Goal: Contribute content: Contribute content

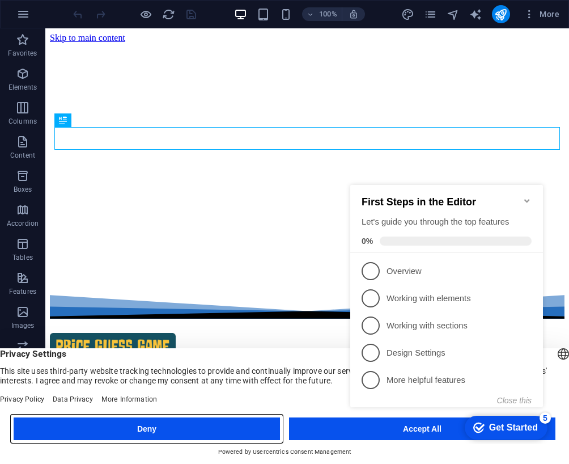
click at [246, 428] on button "Deny" at bounding box center [147, 428] width 267 height 23
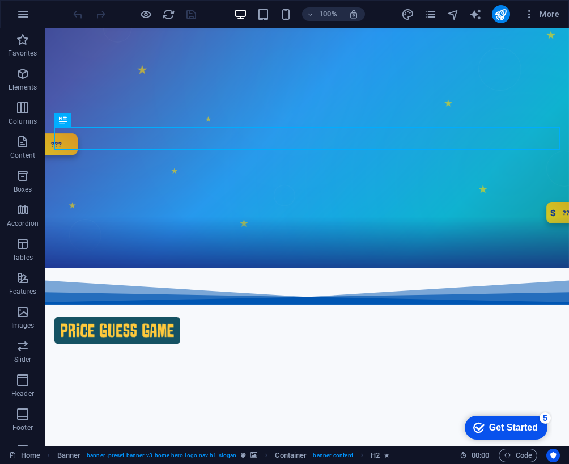
click at [533, 423] on div "Get Started" at bounding box center [514, 428] width 49 height 10
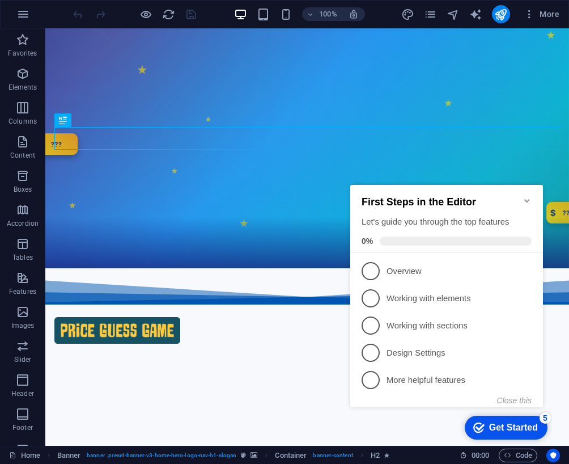
click at [412, 269] on p "Overview - incomplete" at bounding box center [455, 271] width 136 height 12
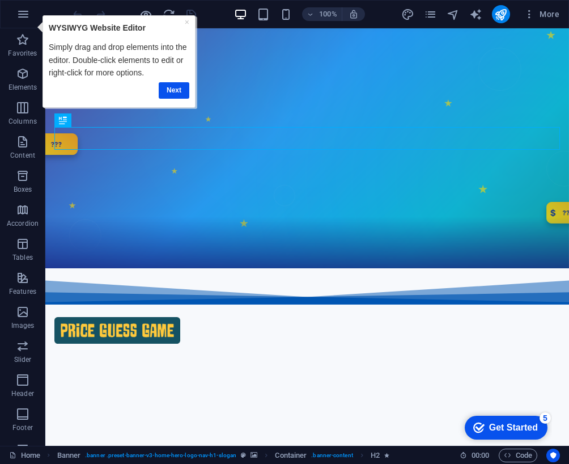
click at [179, 89] on link "Next" at bounding box center [174, 90] width 31 height 16
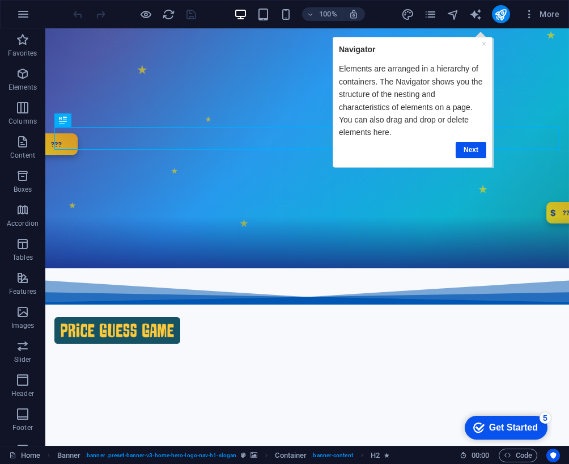
click at [521, 423] on div "Get Started" at bounding box center [514, 428] width 49 height 10
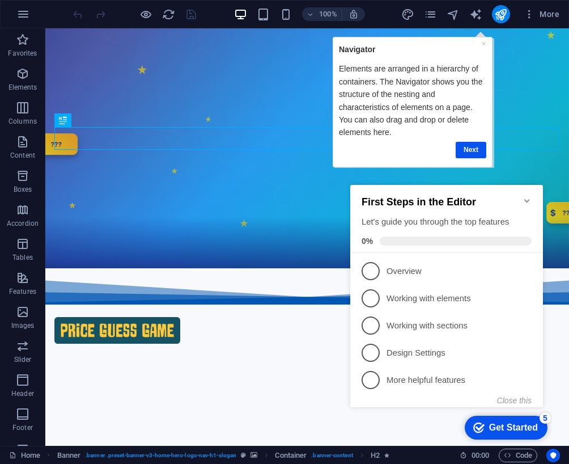
click at [415, 267] on p "Overview - incomplete" at bounding box center [455, 271] width 136 height 12
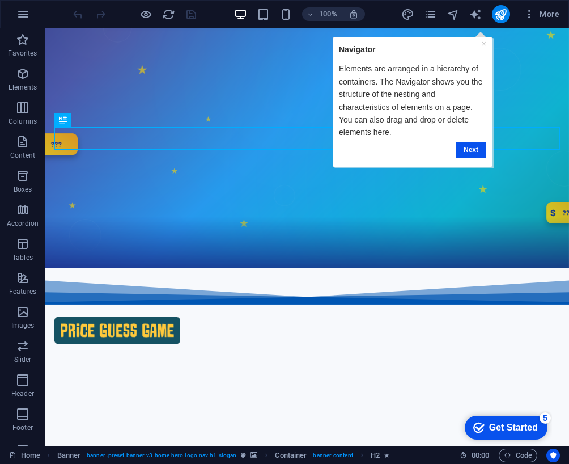
click at [520, 428] on div "Get Started" at bounding box center [514, 428] width 49 height 10
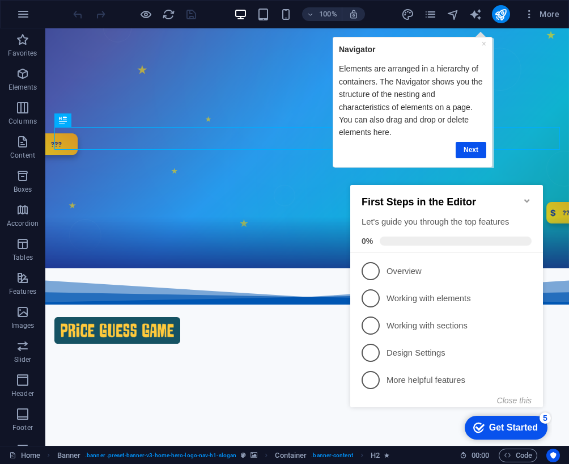
click at [535, 189] on div "First Steps in the Editor Let's guide you through the top features 0%" at bounding box center [447, 219] width 193 height 68
click at [531, 196] on icon "Minimize checklist" at bounding box center [527, 200] width 9 height 9
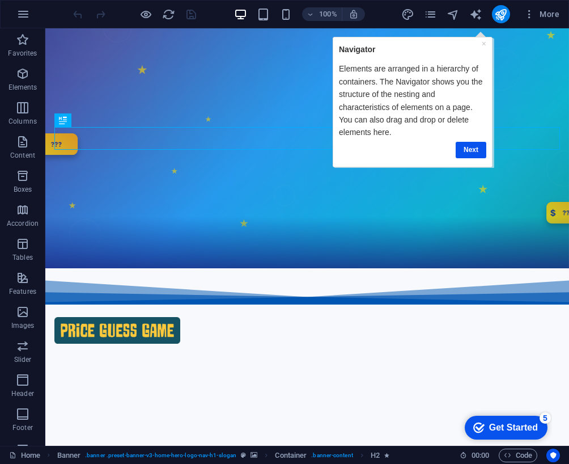
click at [546, 16] on span "More" at bounding box center [542, 14] width 36 height 11
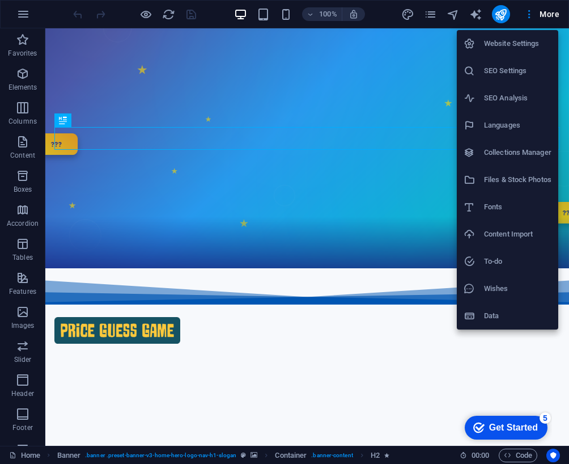
click at [395, 211] on div at bounding box center [284, 232] width 569 height 464
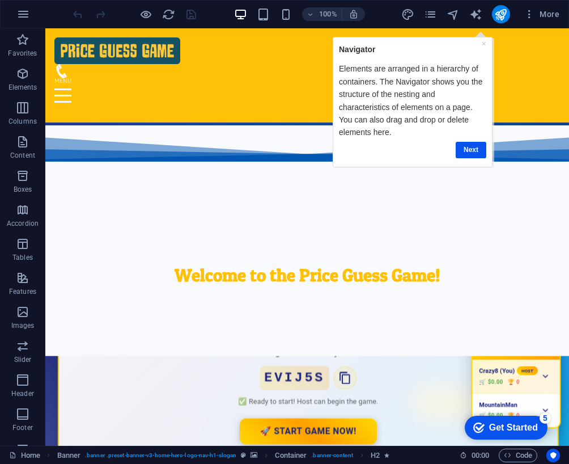
scroll to position [153, 0]
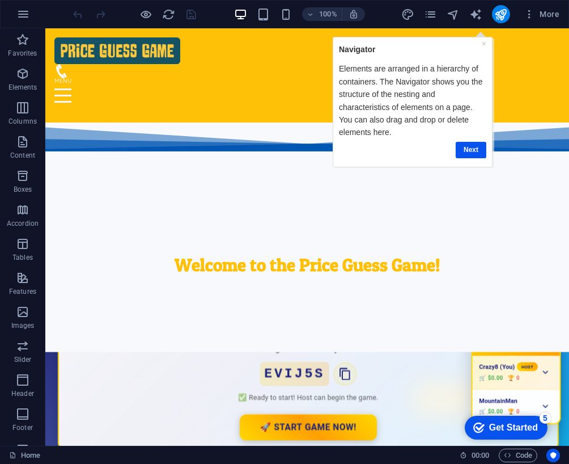
click at [474, 139] on div "Next" at bounding box center [412, 149] width 147 height 22
click at [472, 146] on link "Next" at bounding box center [470, 149] width 31 height 16
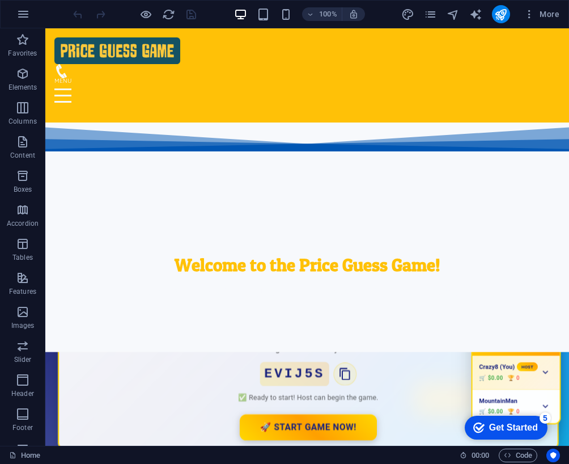
scroll to position [0, 0]
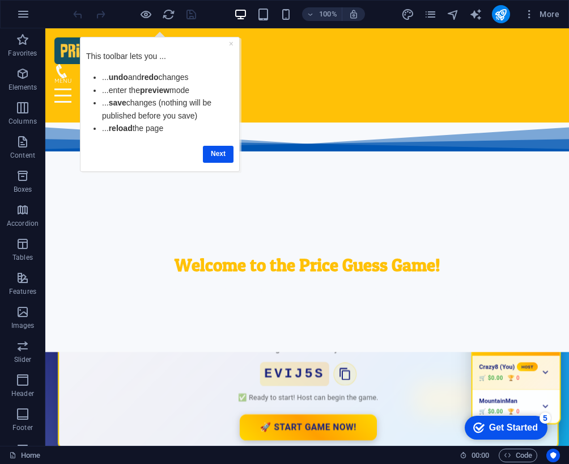
click at [218, 151] on link "Next" at bounding box center [218, 154] width 31 height 16
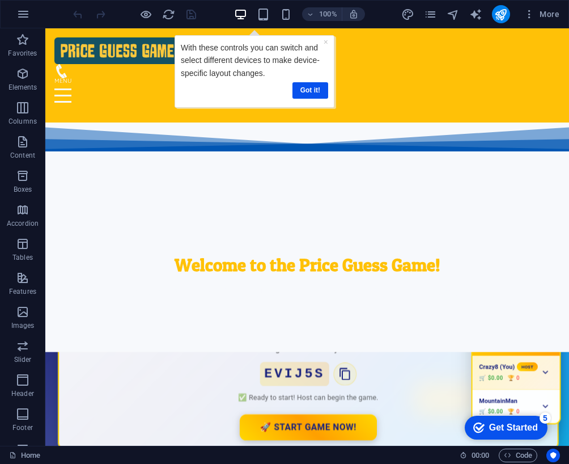
click at [315, 95] on link "Got it!" at bounding box center [310, 90] width 36 height 16
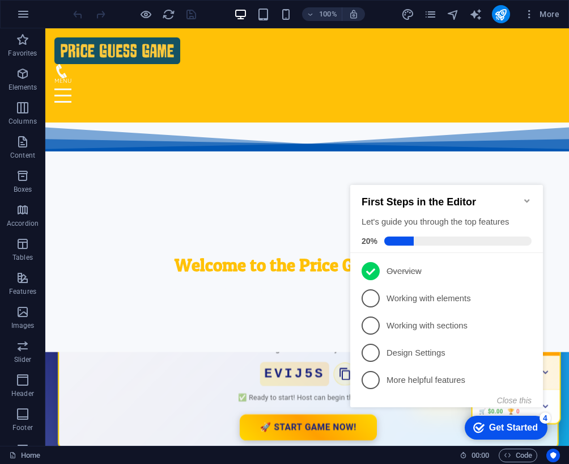
click at [470, 296] on p "Working with elements - incomplete" at bounding box center [455, 299] width 136 height 12
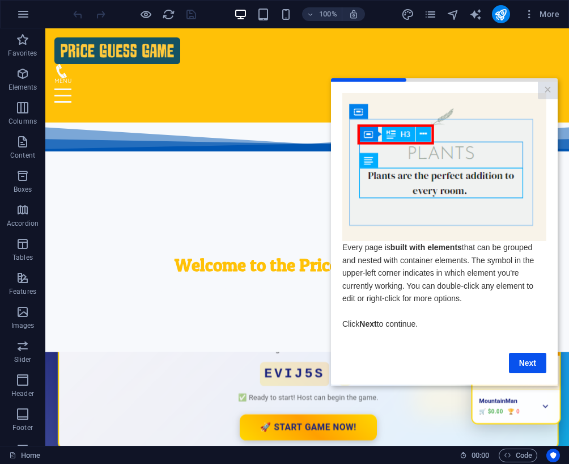
click at [529, 358] on link "Next" at bounding box center [527, 363] width 37 height 20
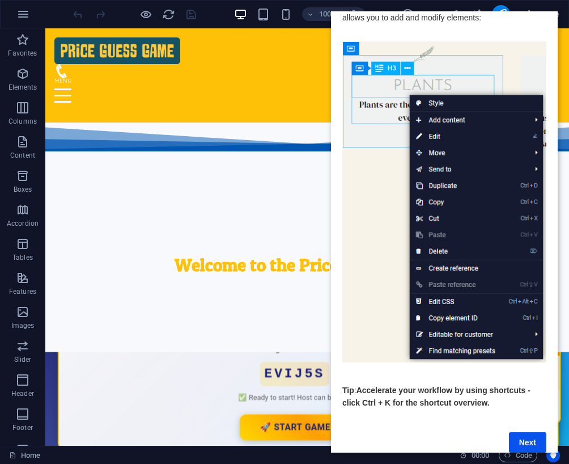
scroll to position [26, 0]
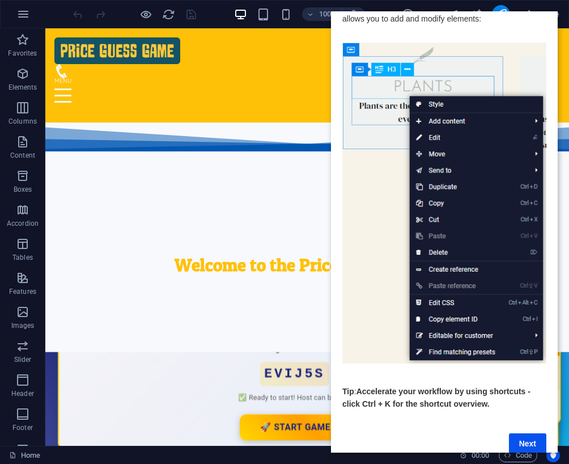
click at [527, 441] on link "Next" at bounding box center [527, 443] width 37 height 20
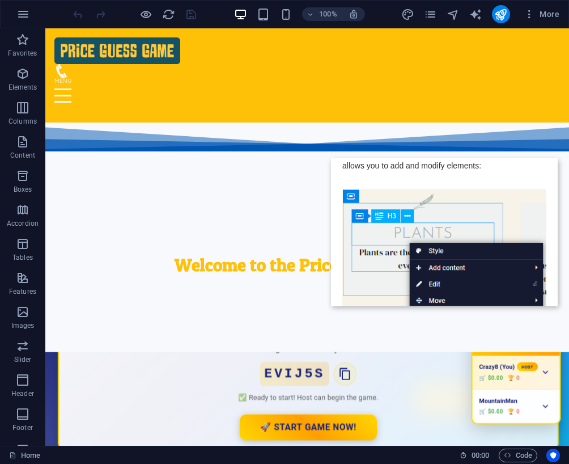
scroll to position [0, 0]
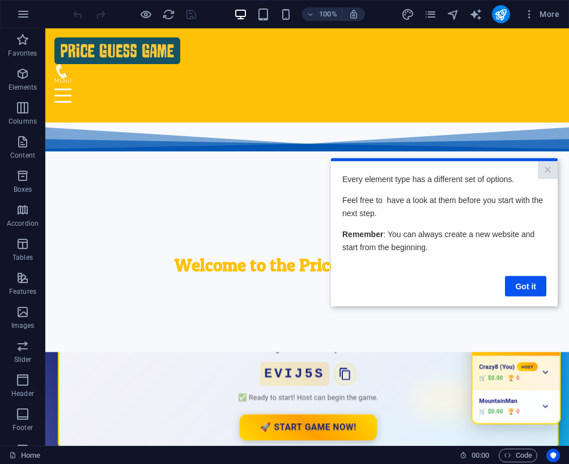
click at [528, 281] on link "Got it" at bounding box center [525, 286] width 41 height 20
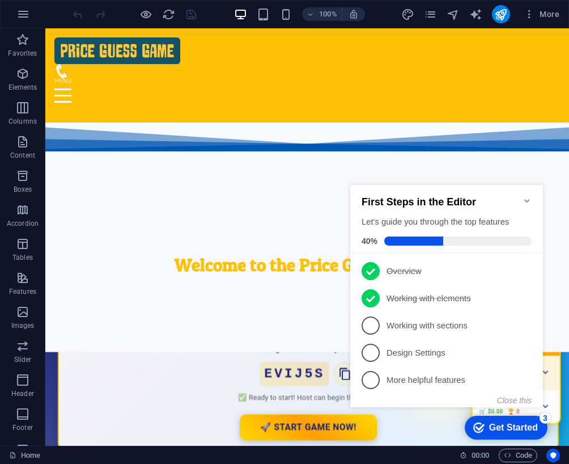
click at [462, 320] on p "Working with sections - incomplete" at bounding box center [455, 326] width 136 height 12
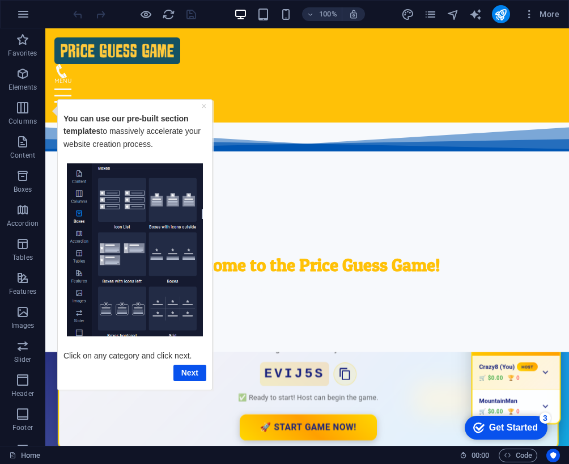
click at [189, 374] on link "Next" at bounding box center [190, 372] width 33 height 16
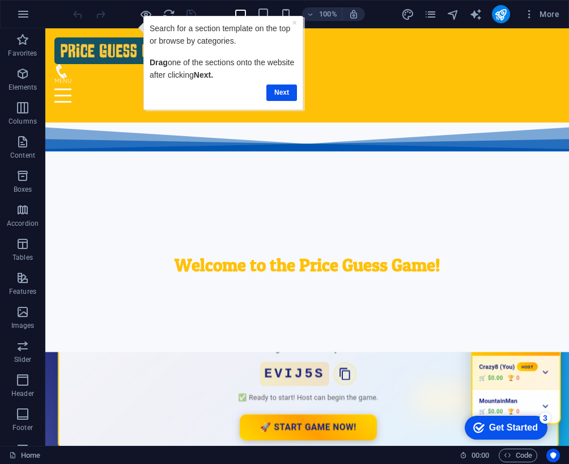
click at [282, 96] on link "Next" at bounding box center [281, 93] width 31 height 16
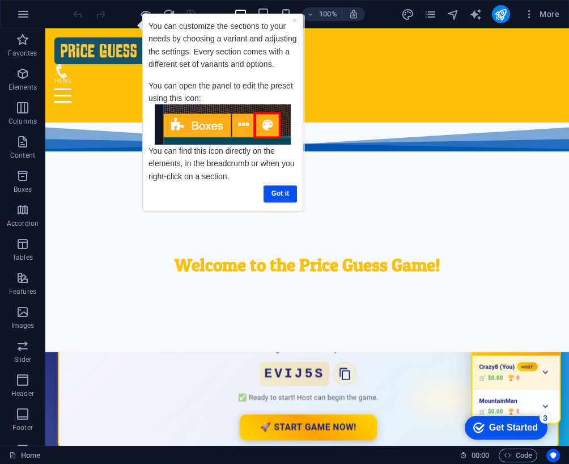
click at [282, 192] on link "Got it" at bounding box center [280, 193] width 33 height 16
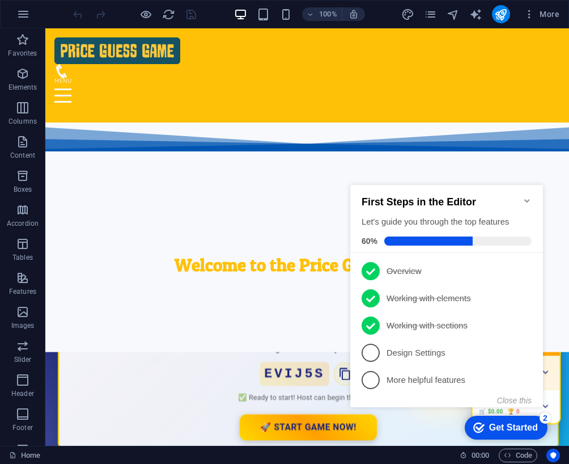
click at [450, 352] on p "Design Settings - incomplete" at bounding box center [455, 353] width 136 height 12
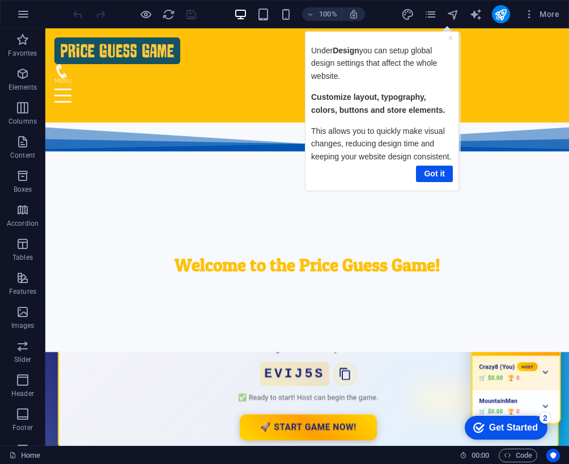
click at [440, 170] on link "Got it" at bounding box center [434, 173] width 37 height 16
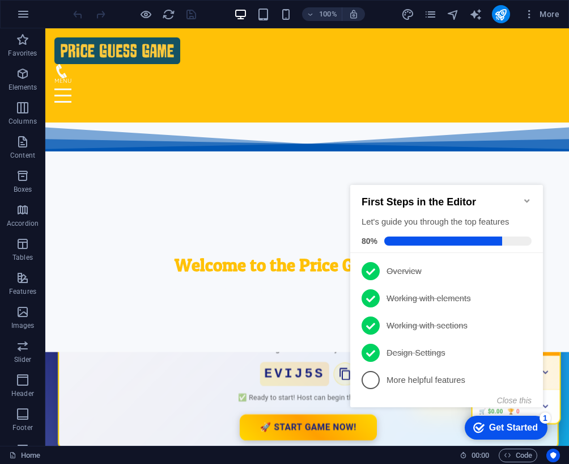
click at [459, 374] on p "More helpful features - incomplete" at bounding box center [455, 380] width 136 height 12
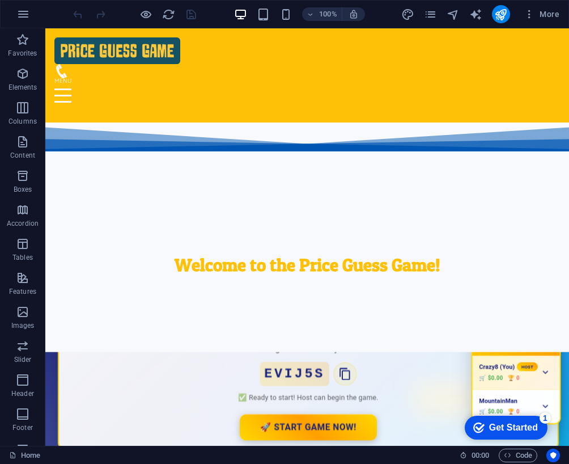
click at [512, 416] on div "checkmark Get Started 1" at bounding box center [506, 428] width 83 height 24
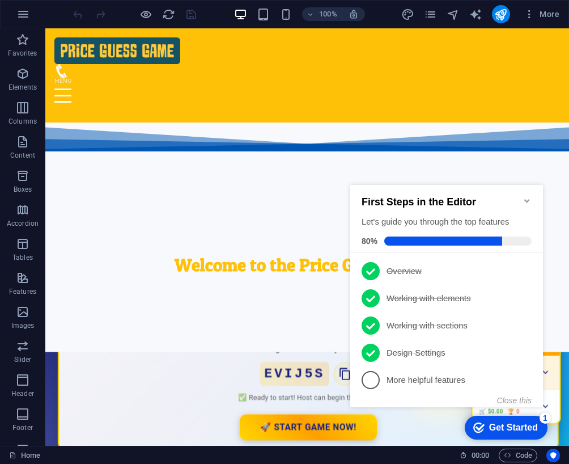
click at [445, 379] on p "More helpful features - incomplete" at bounding box center [455, 380] width 136 height 12
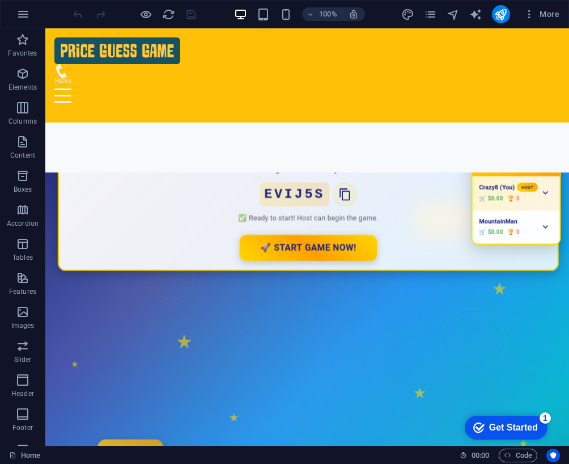
scroll to position [408, 0]
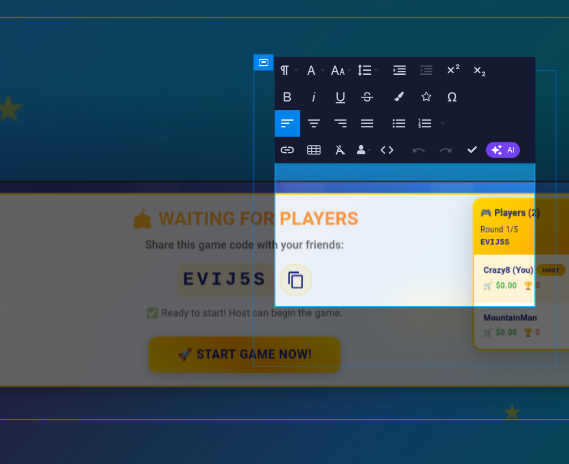
click at [531, 161] on span "AI" at bounding box center [532, 163] width 3 height 4
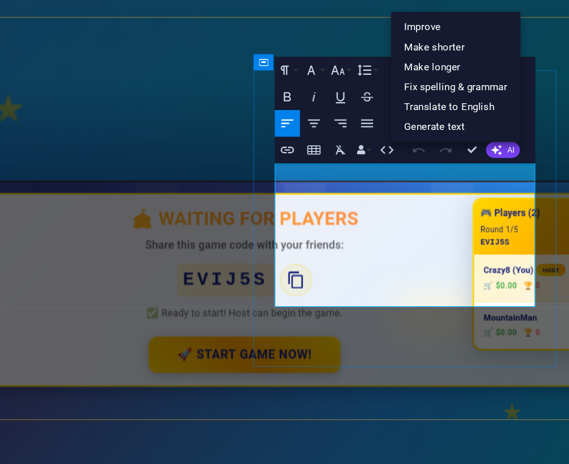
click at [477, 128] on link "Fix spelling & grammar" at bounding box center [507, 133] width 61 height 10
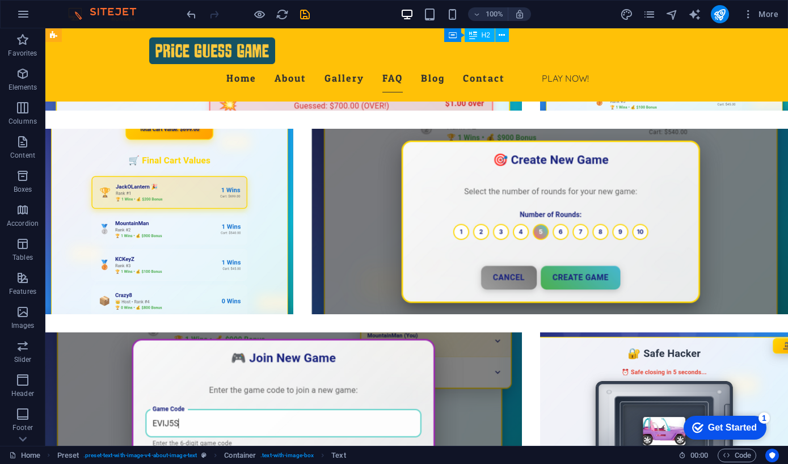
scroll to position [2219, 0]
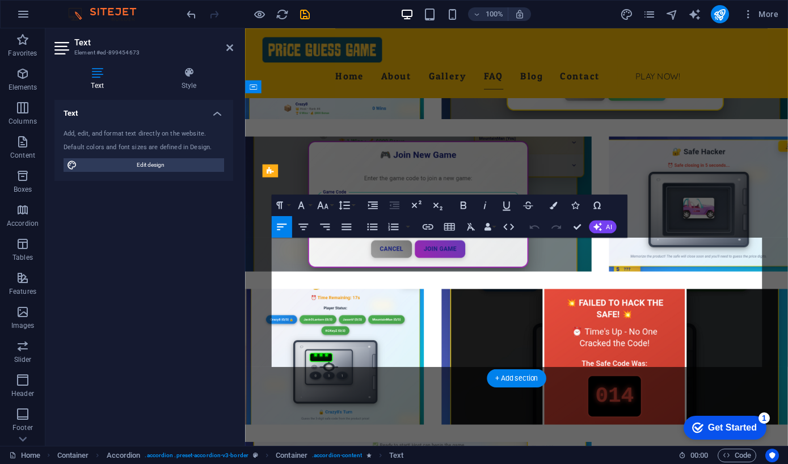
scroll to position [1867, 0]
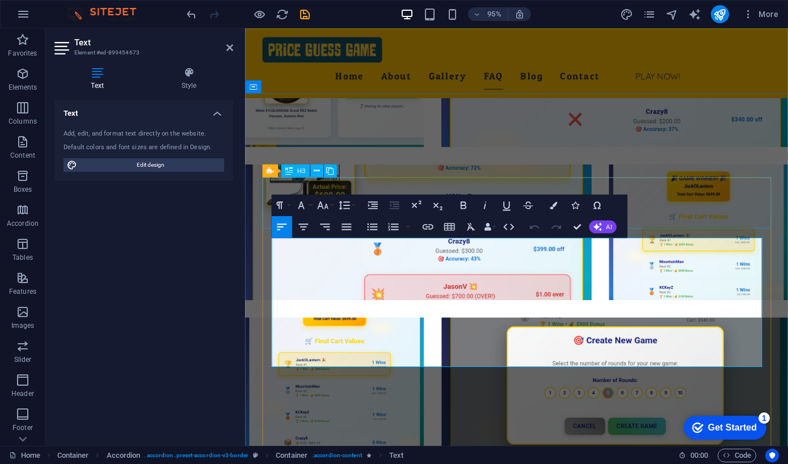
click at [569, 231] on button "AI" at bounding box center [602, 226] width 27 height 13
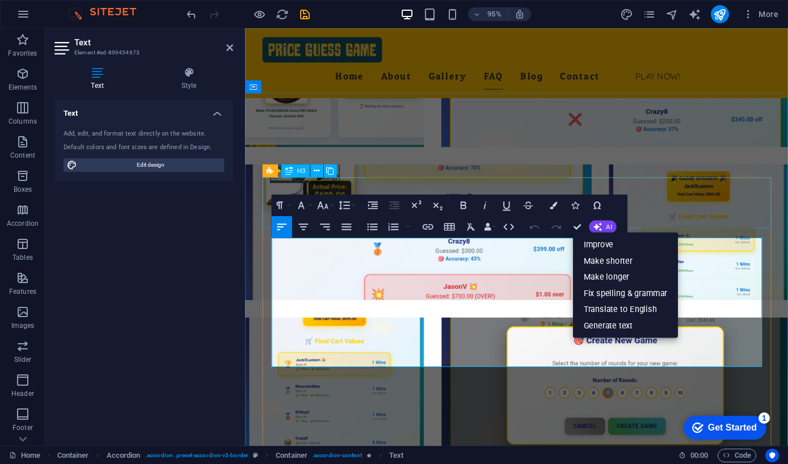
click at [569, 296] on link "Fix spelling & grammar" at bounding box center [625, 293] width 105 height 16
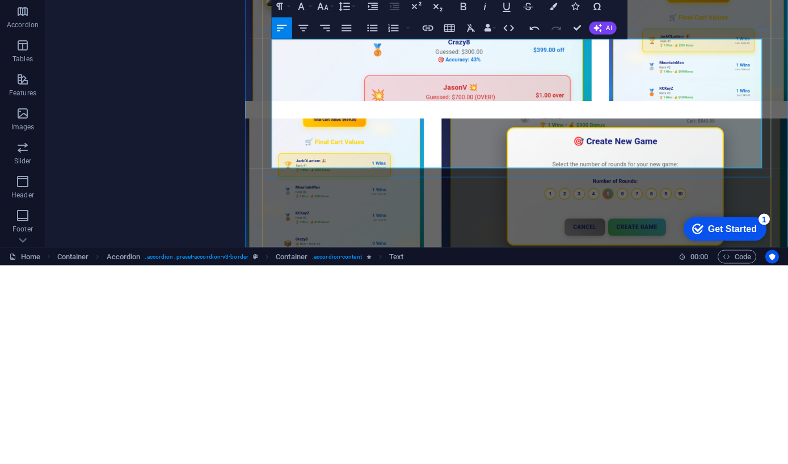
click at [569, 220] on button "AI" at bounding box center [602, 226] width 27 height 13
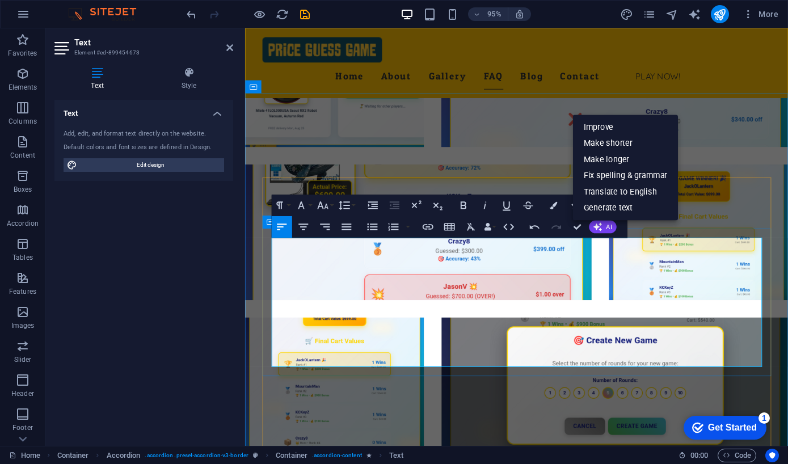
click at [569, 127] on link "Improve" at bounding box center [625, 127] width 105 height 16
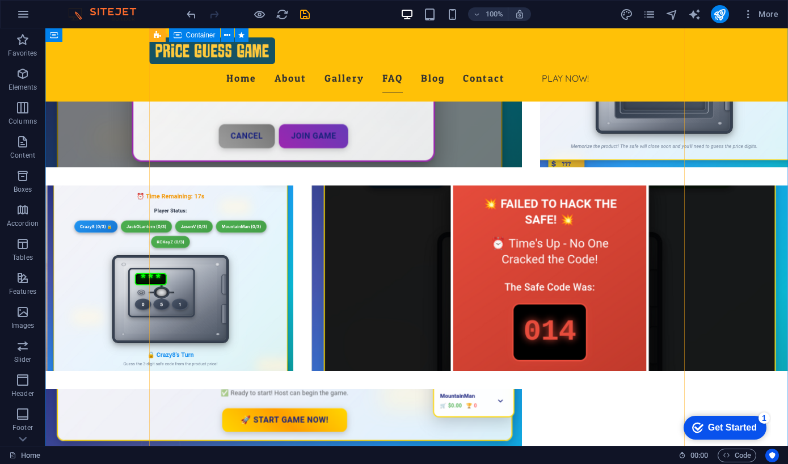
scroll to position [2566, 0]
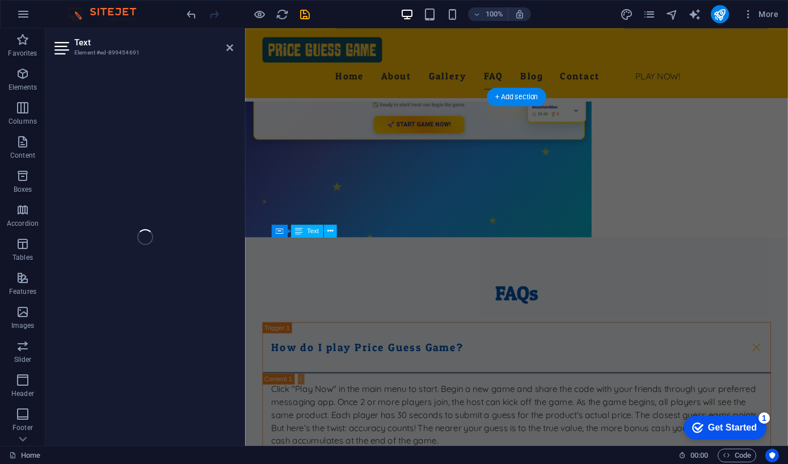
scroll to position [2163, 0]
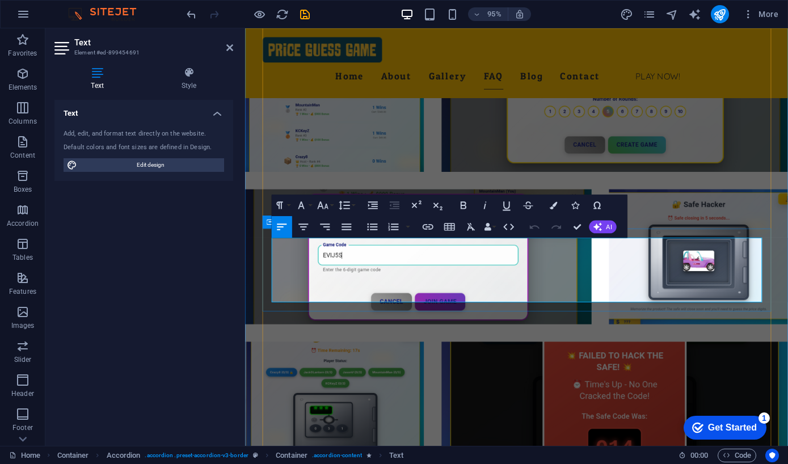
click at [569, 224] on button "AI" at bounding box center [602, 226] width 27 height 13
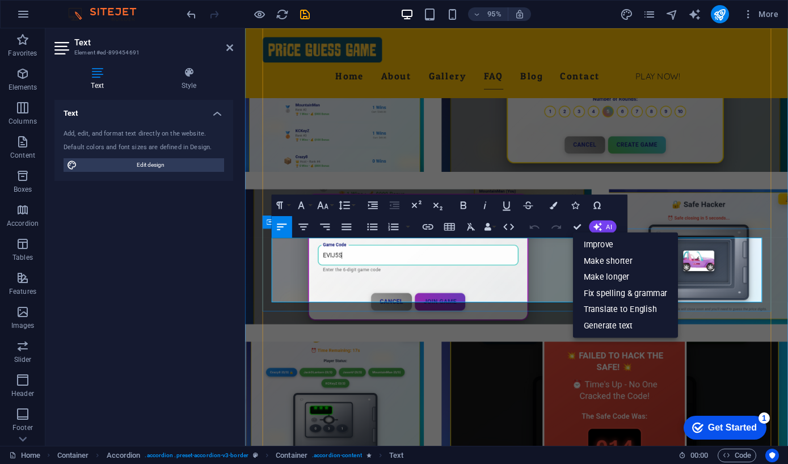
click at [569, 246] on link "Improve" at bounding box center [625, 245] width 105 height 16
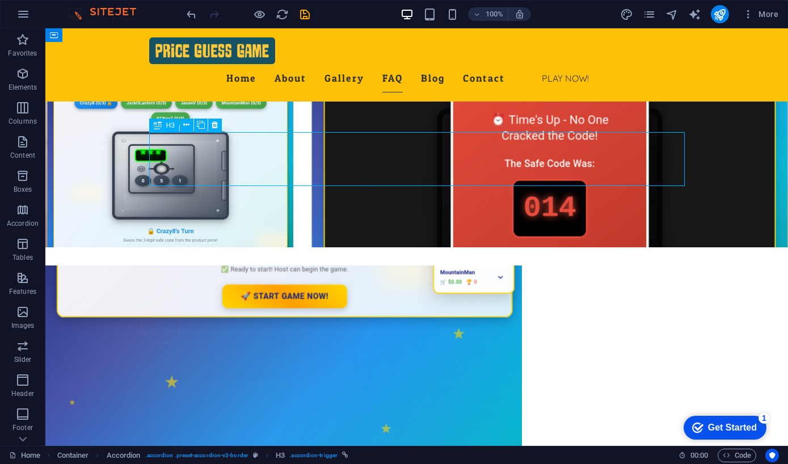
scroll to position [2696, 0]
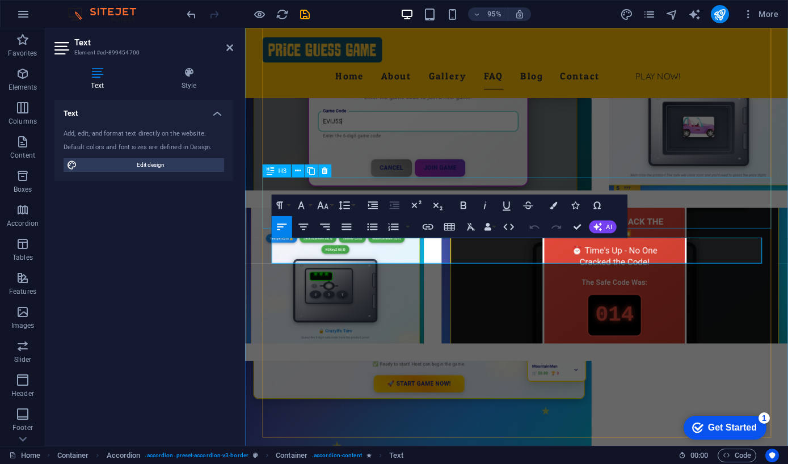
click at [569, 231] on button "AI" at bounding box center [602, 226] width 27 height 13
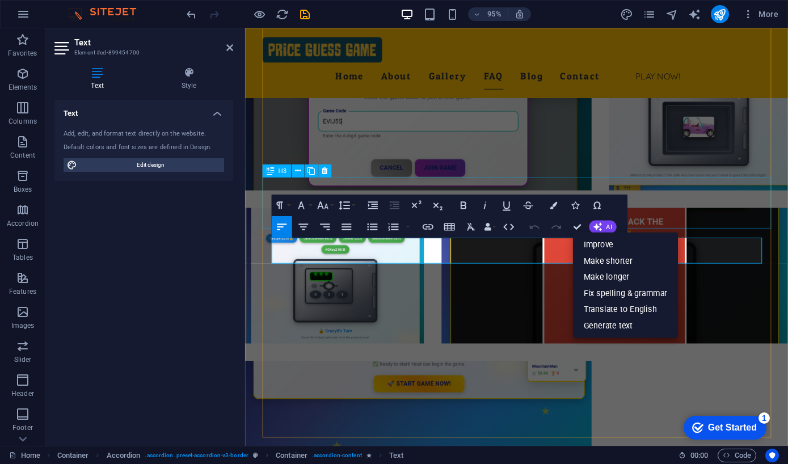
click at [569, 247] on link "Improve" at bounding box center [625, 245] width 105 height 16
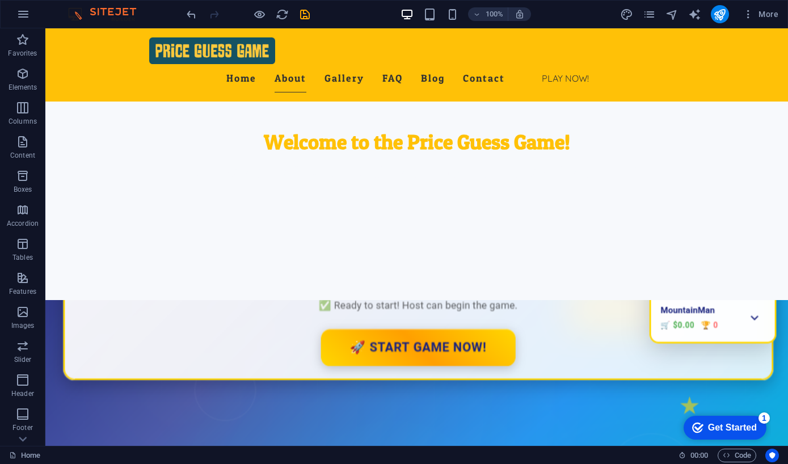
scroll to position [286, 0]
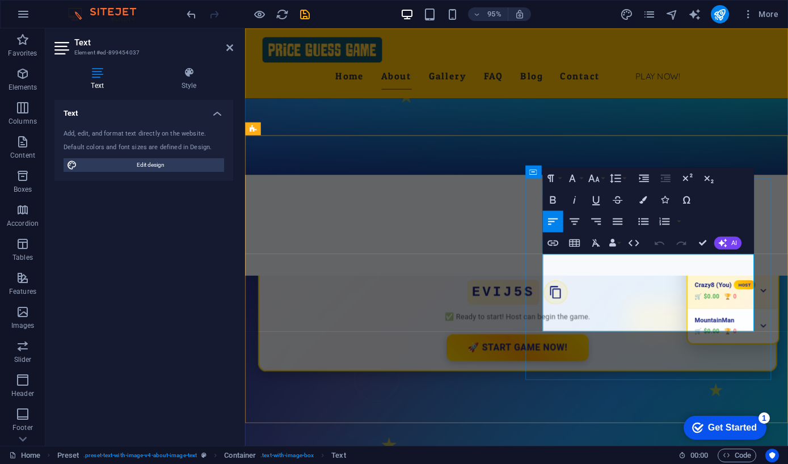
click at [569, 242] on span "AI" at bounding box center [734, 242] width 6 height 6
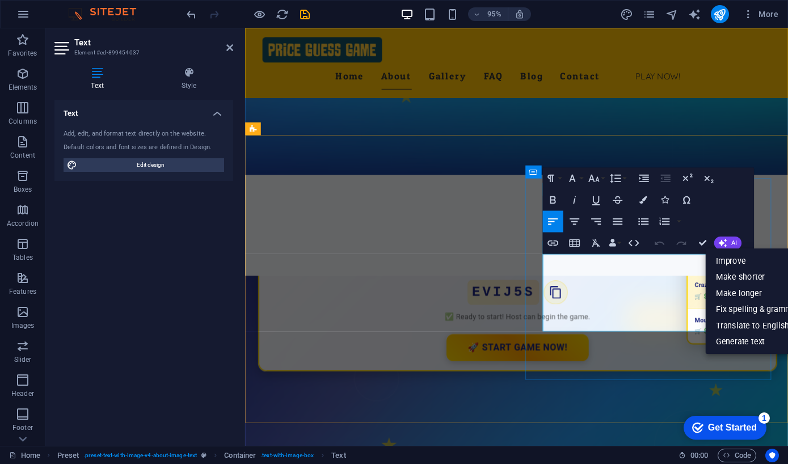
click at [569, 257] on link "Improve" at bounding box center [757, 260] width 105 height 16
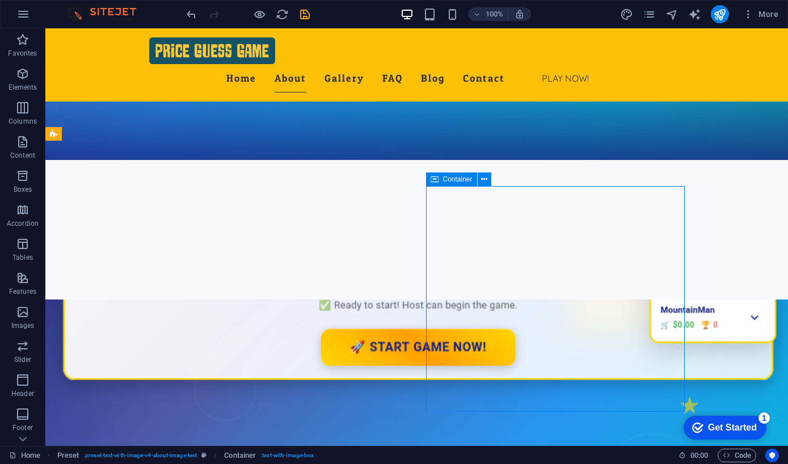
click at [303, 12] on icon "save" at bounding box center [304, 14] width 13 height 13
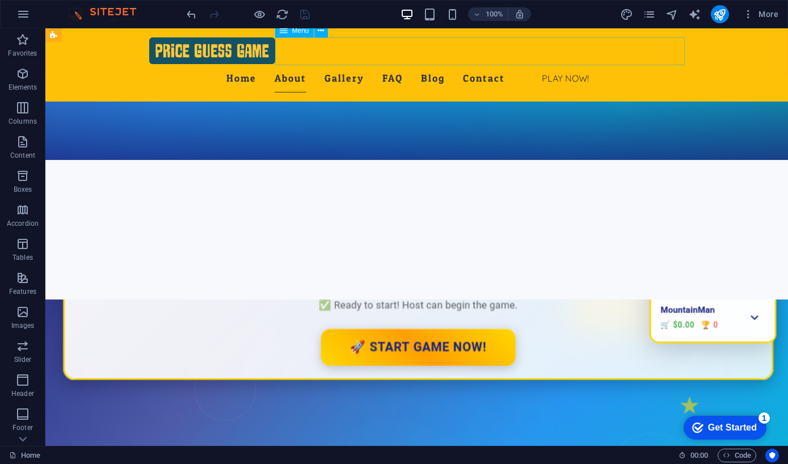
click at [499, 64] on nav "Home About Gallery FAQ Blog Contact Play Now!" at bounding box center [416, 78] width 535 height 28
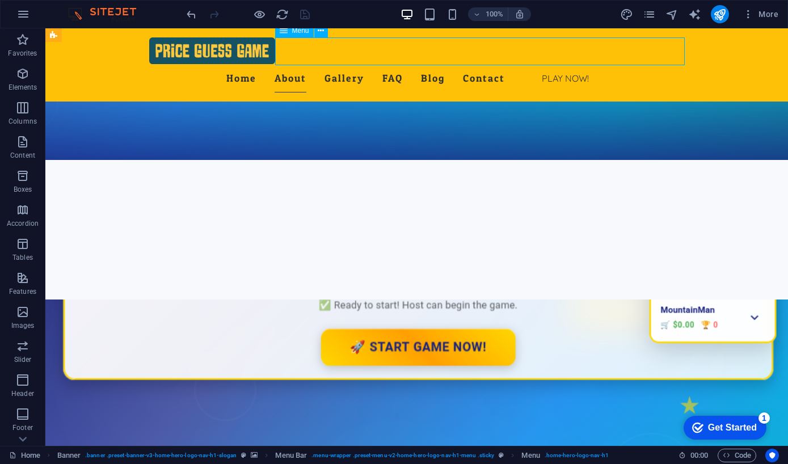
click at [500, 64] on nav "Home About Gallery FAQ Blog Contact Play Now!" at bounding box center [416, 78] width 535 height 28
click at [569, 11] on icon "pages" at bounding box center [649, 14] width 13 height 13
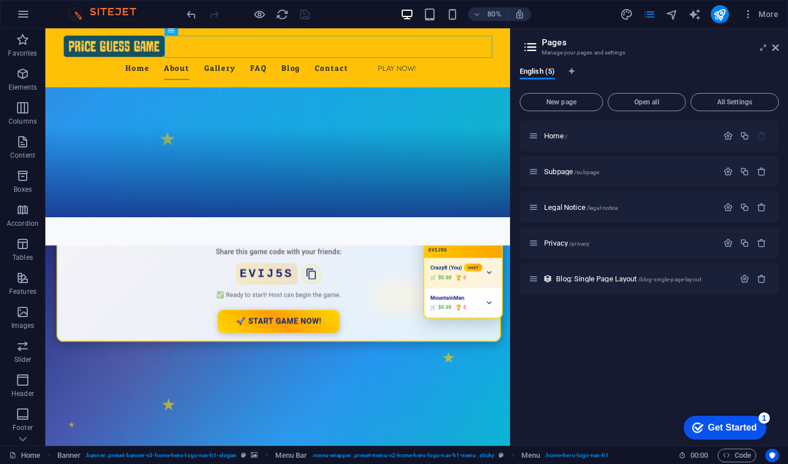
click at [569, 13] on icon "text_generator" at bounding box center [694, 14] width 13 height 13
select select "English"
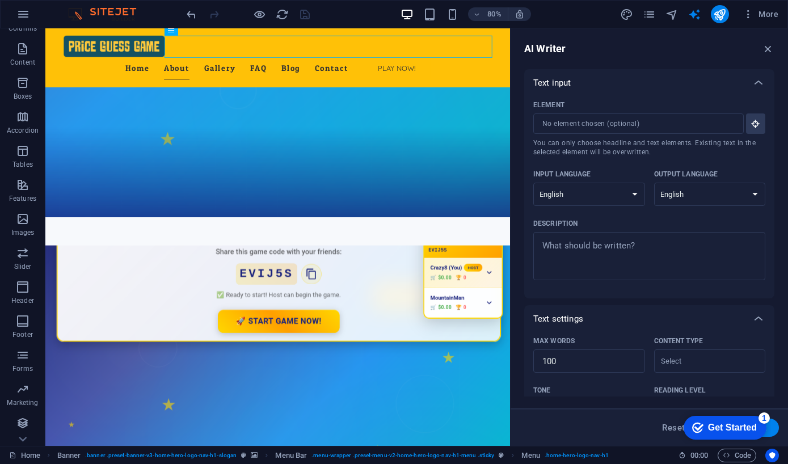
scroll to position [93, 0]
click at [26, 423] on icon "button" at bounding box center [23, 423] width 14 height 14
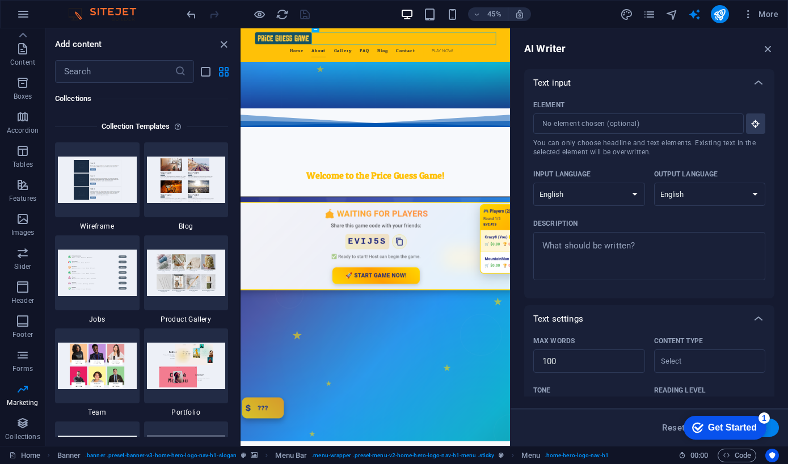
click at [17, 425] on icon "button" at bounding box center [23, 423] width 14 height 14
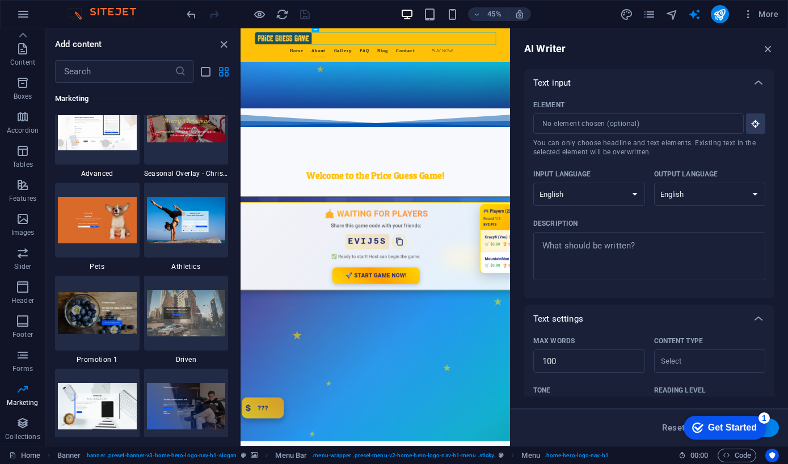
scroll to position [9636, 0]
click at [32, 16] on button "button" at bounding box center [23, 14] width 27 height 27
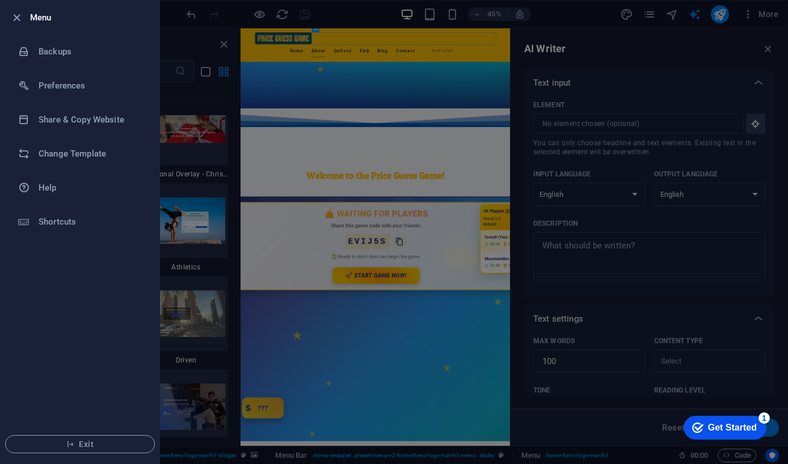
click at [428, 319] on div at bounding box center [394, 232] width 788 height 464
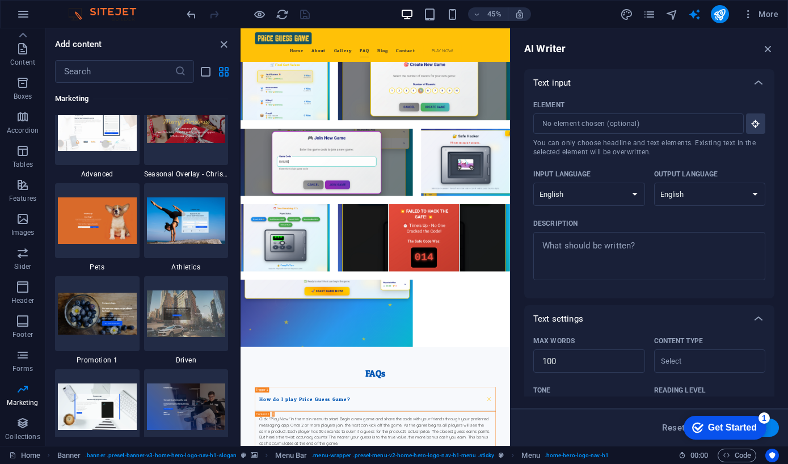
scroll to position [2704, 0]
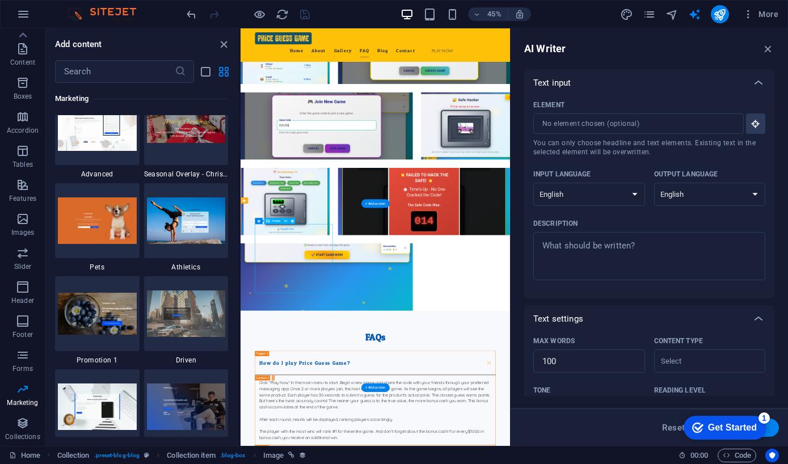
click at [243, 199] on icon at bounding box center [244, 200] width 3 height 6
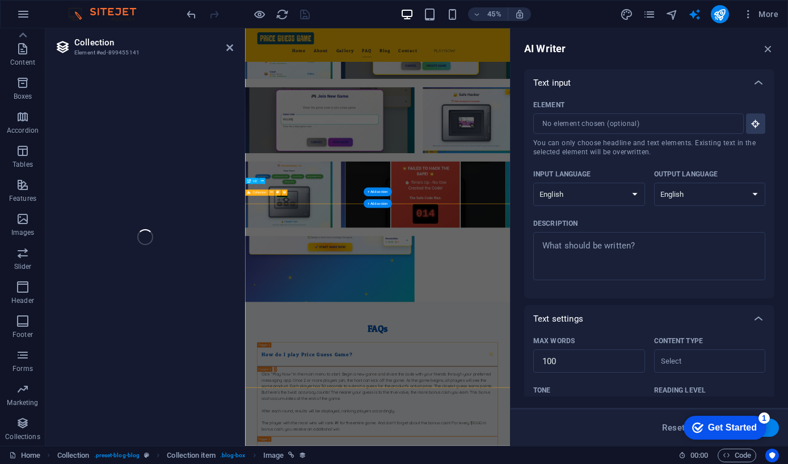
select select "columns.publishing_date_DESC"
select select "columns.status"
select select "columns.publishing_date"
select select "past"
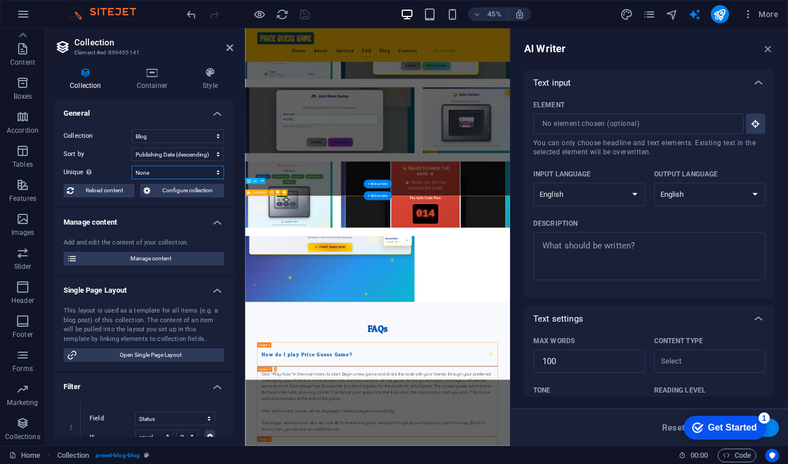
click at [197, 172] on select "None Name Slug Description Content Category Author Image Publishing Date Status" at bounding box center [178, 173] width 92 height 14
click at [210, 174] on select "None Name Slug Description Content Category Author Image Publishing Date Status" at bounding box center [178, 173] width 92 height 14
click at [209, 258] on span "Manage content" at bounding box center [151, 259] width 140 height 14
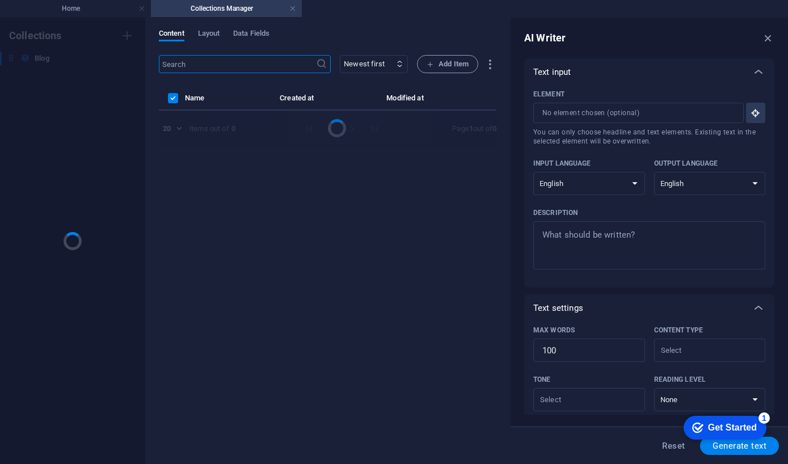
scroll to position [0, 0]
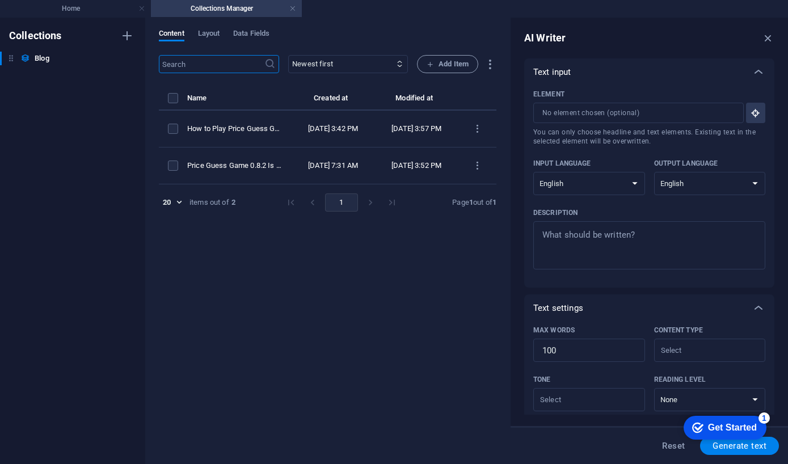
click at [234, 130] on div "How to Play Price Guess Game 202509" at bounding box center [234, 129] width 95 height 10
select select "How To"
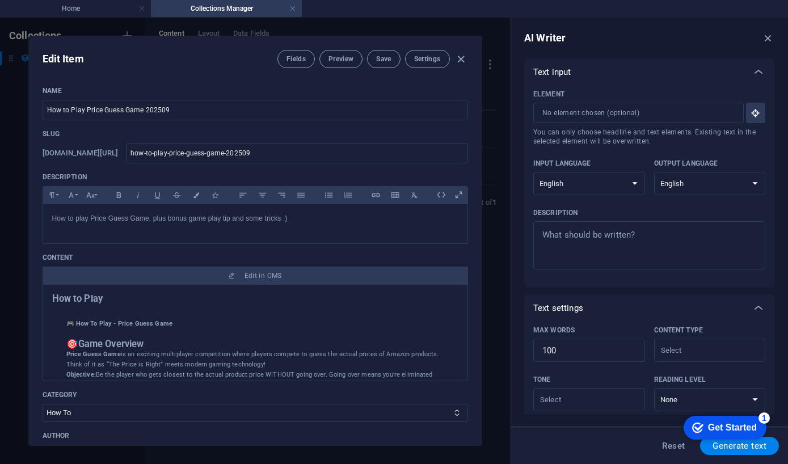
click at [381, 61] on span "Save" at bounding box center [383, 58] width 15 height 9
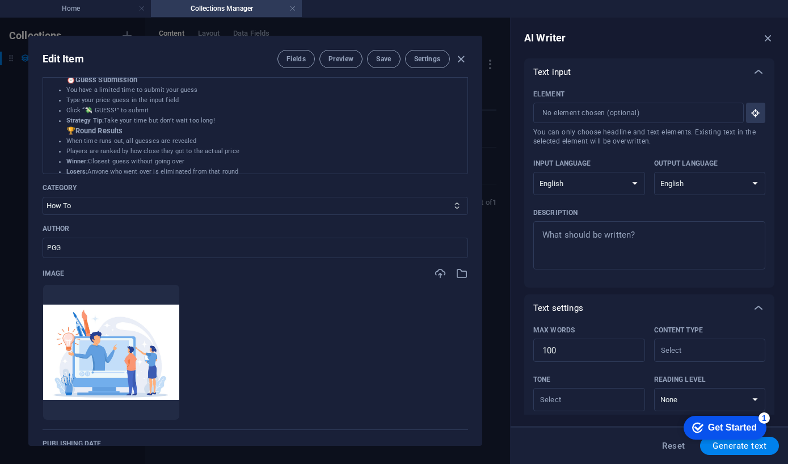
scroll to position [217, 0]
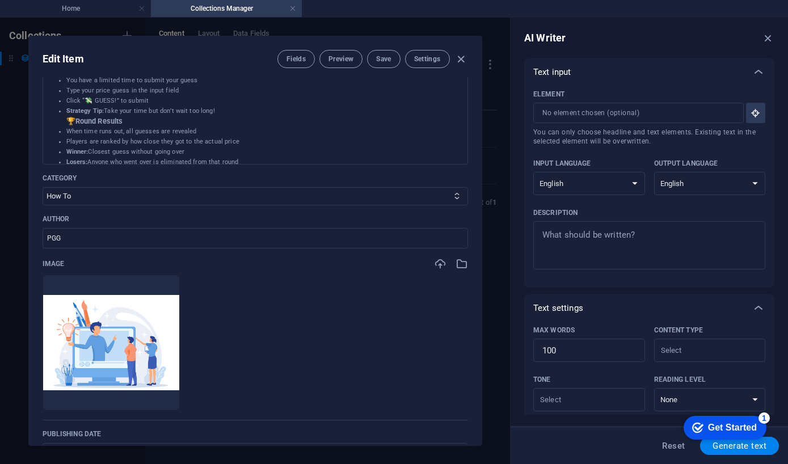
click at [183, 238] on input "PGG" at bounding box center [255, 238] width 425 height 20
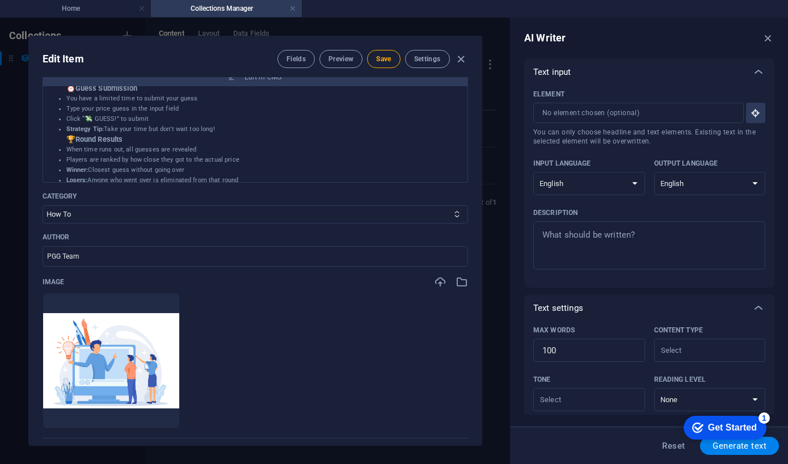
type input "PGG Team"
click at [381, 57] on span "Save" at bounding box center [383, 58] width 15 height 9
click at [432, 58] on span "Settings" at bounding box center [427, 58] width 27 height 9
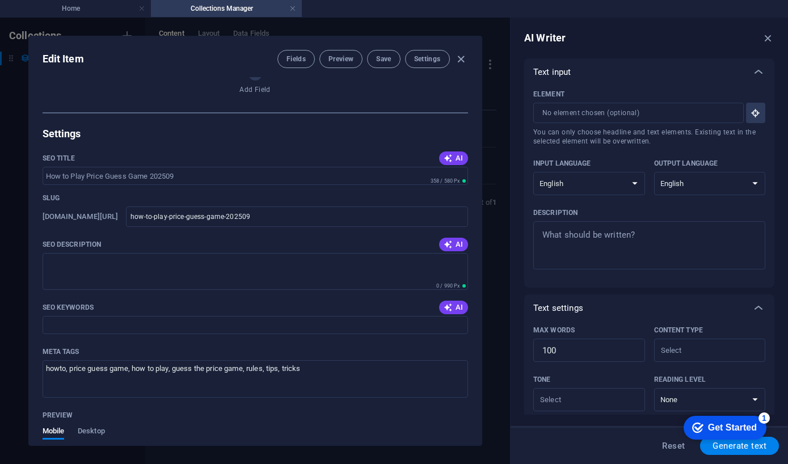
scroll to position [731, 0]
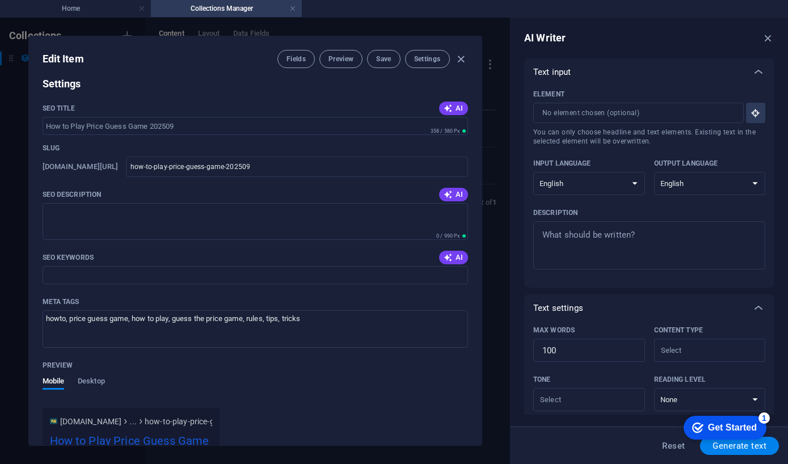
click at [460, 195] on span "AI" at bounding box center [453, 194] width 19 height 9
type textarea "x"
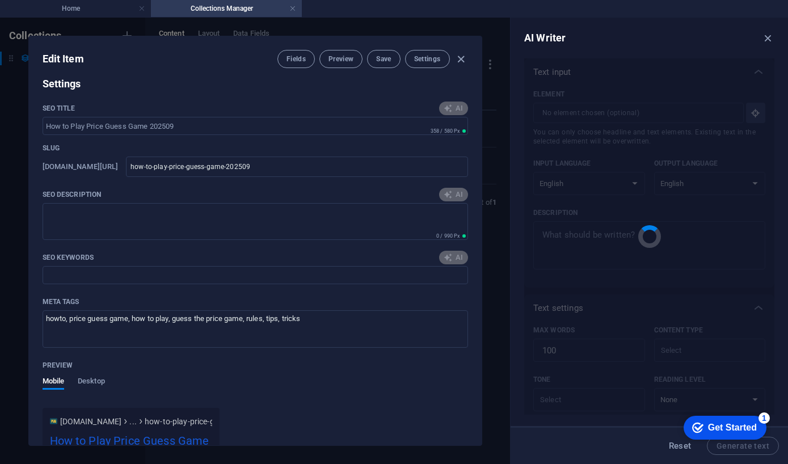
type textarea "x"
type textarea "Join the Price Guess Game! Compete to guess Amazon prices accurately. Tips, tri…"
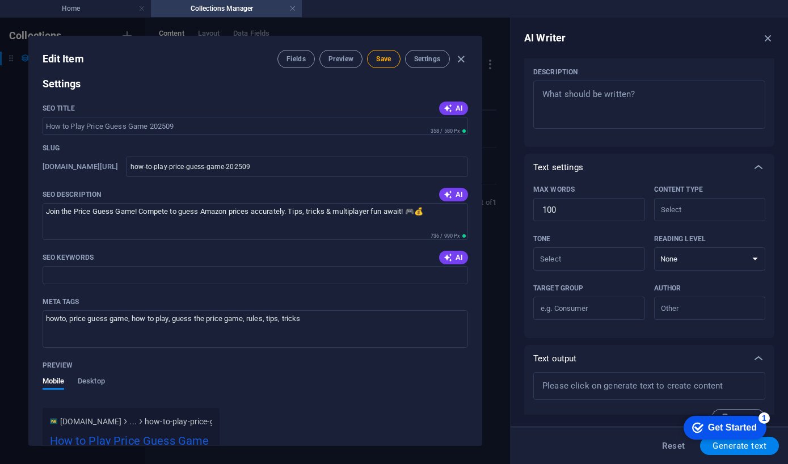
scroll to position [162, 0]
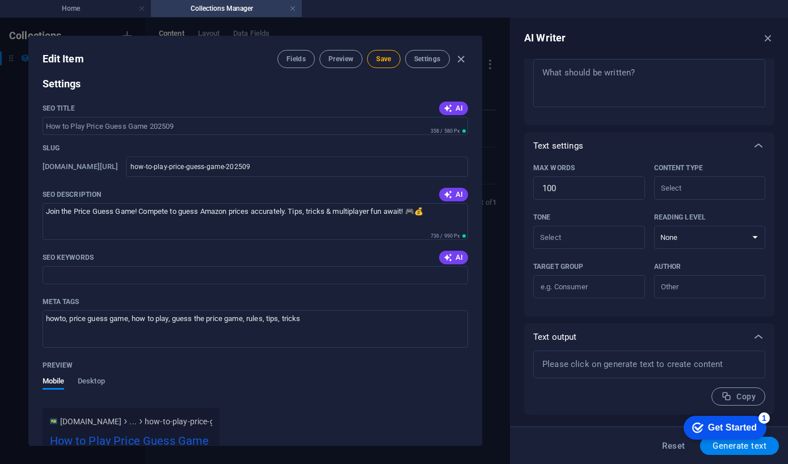
click at [457, 259] on span "AI" at bounding box center [453, 257] width 19 height 9
type textarea "x"
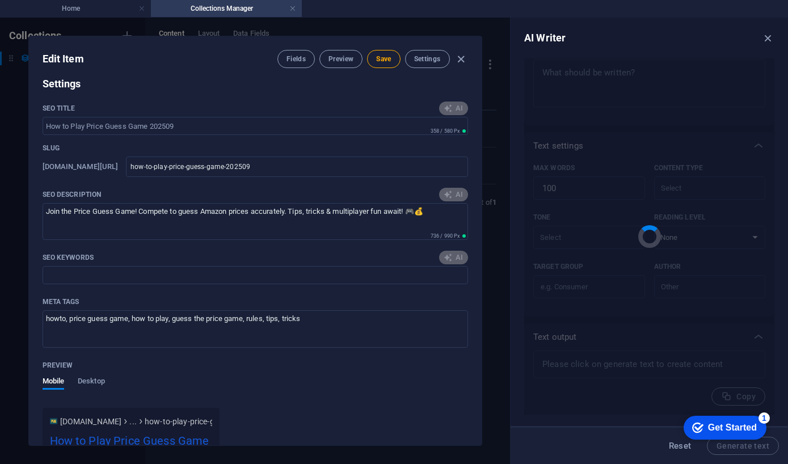
type textarea "x"
type input "Price Guess Game, how to play Price Guess Game, multiplayer guessing game, pric…"
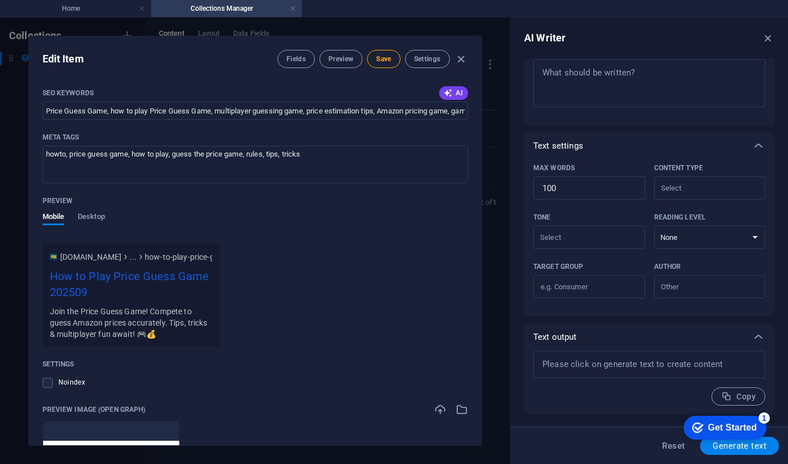
scroll to position [897, 0]
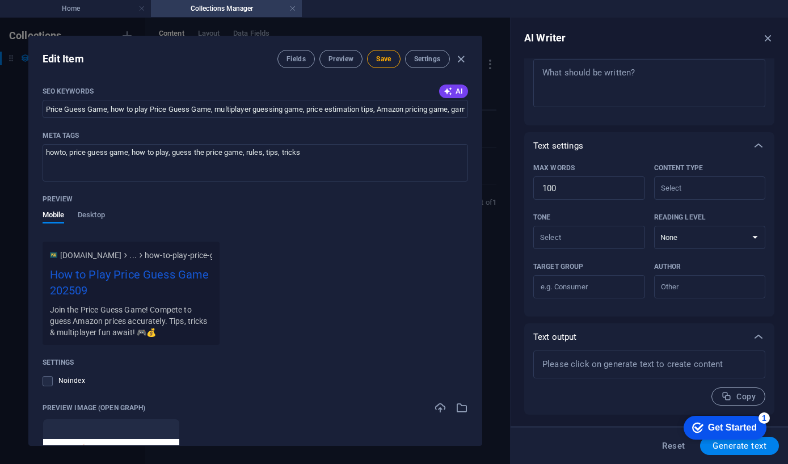
click at [100, 221] on span "Desktop" at bounding box center [91, 216] width 27 height 16
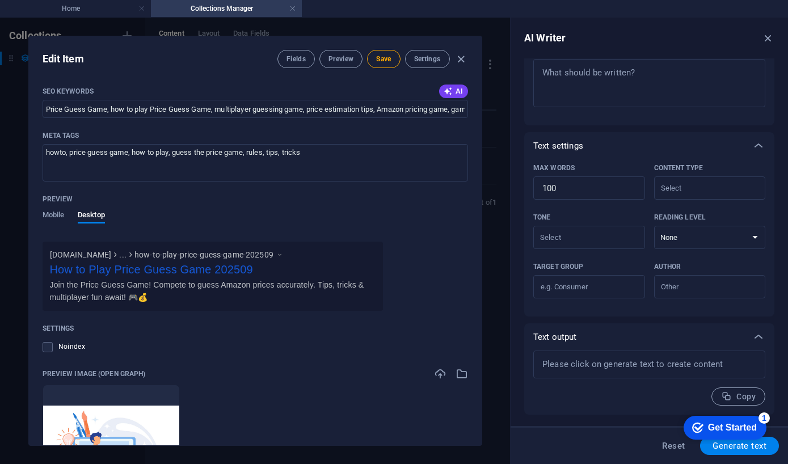
click at [56, 214] on span "Mobile" at bounding box center [54, 216] width 22 height 16
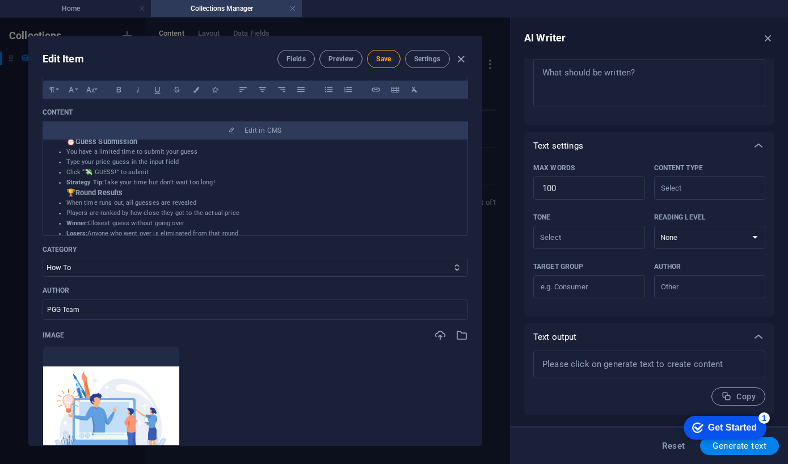
scroll to position [-11, 0]
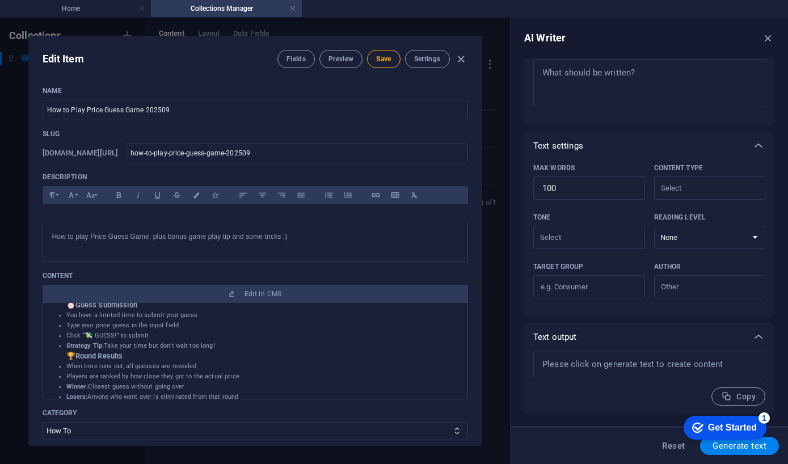
click at [380, 61] on span "Save" at bounding box center [383, 58] width 15 height 9
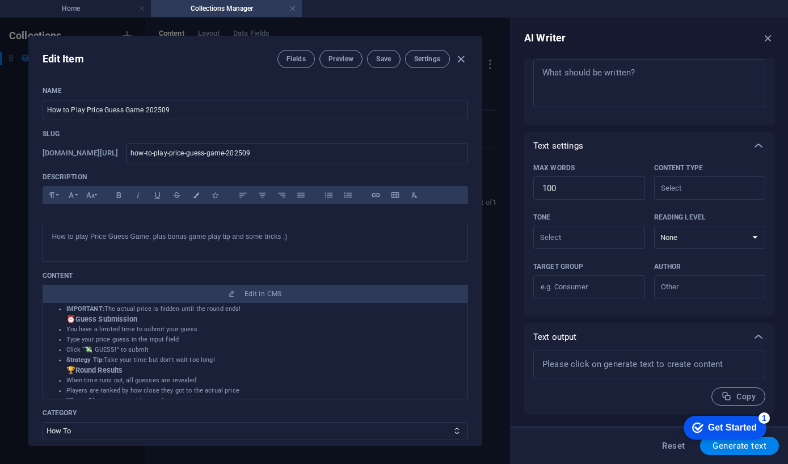
scroll to position [410, 0]
click at [339, 293] on span "Edit in CMS" at bounding box center [255, 293] width 416 height 9
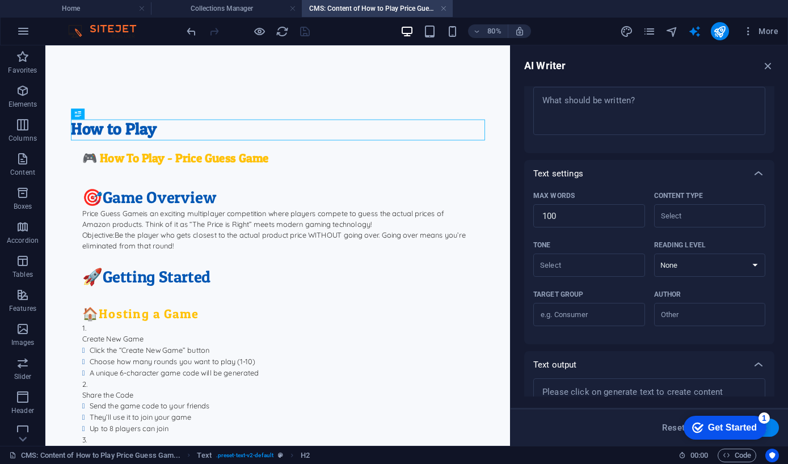
scroll to position [0, 0]
click at [438, 13] on h4 "CMS: Content of How to Play Price Guess Gam..." at bounding box center [377, 8] width 151 height 12
click at [440, 5] on link at bounding box center [443, 8] width 7 height 11
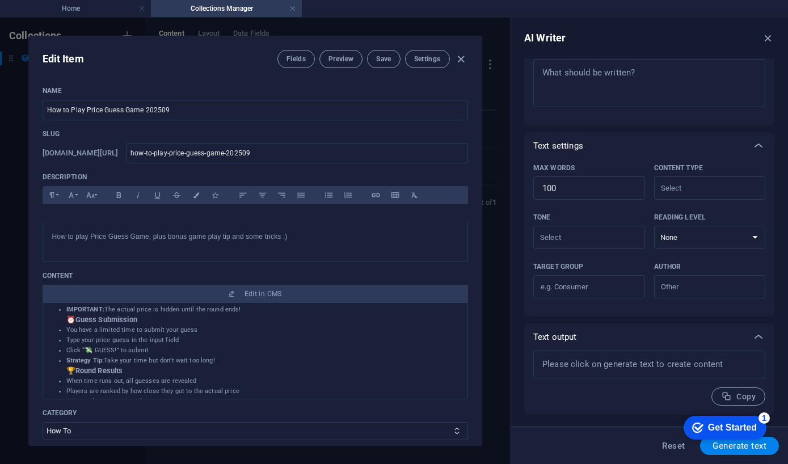
click at [342, 56] on span "Preview" at bounding box center [340, 58] width 25 height 9
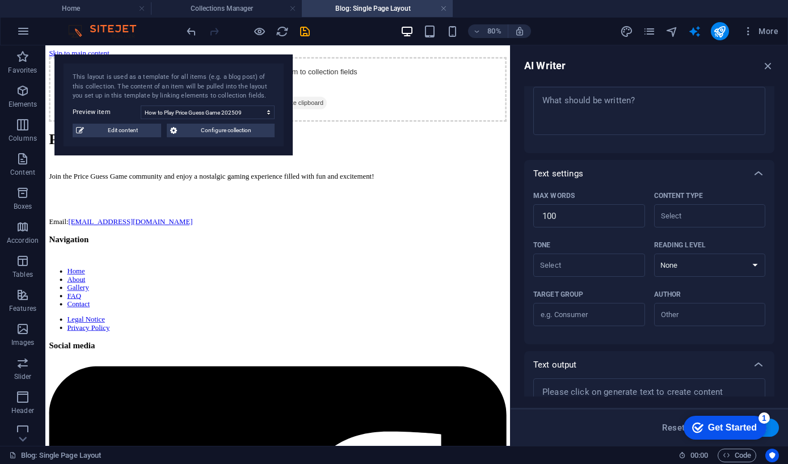
click at [444, 141] on div "Add elements and assign them to collection fields or Add elements Paste clipboa…" at bounding box center [336, 100] width 572 height 81
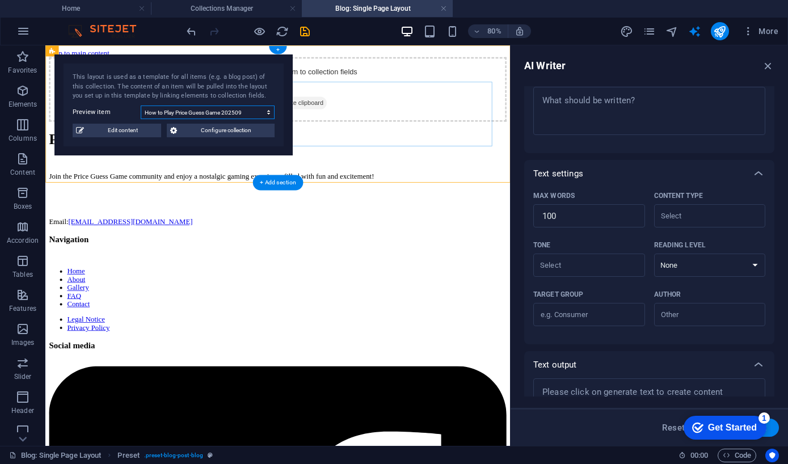
click at [248, 111] on select "How to Play Price Guess Game 202509 Price Guess Game 0.8.2 Is Now Available!" at bounding box center [208, 113] width 134 height 14
click at [266, 114] on select "How to Play Price Guess Game 202509 Price Guess Game 0.8.2 Is Now Available!" at bounding box center [208, 113] width 134 height 14
select select "68b748955eaec1b3be06e294"
click at [136, 125] on span "Edit content" at bounding box center [122, 131] width 70 height 14
type input "[DATE]"
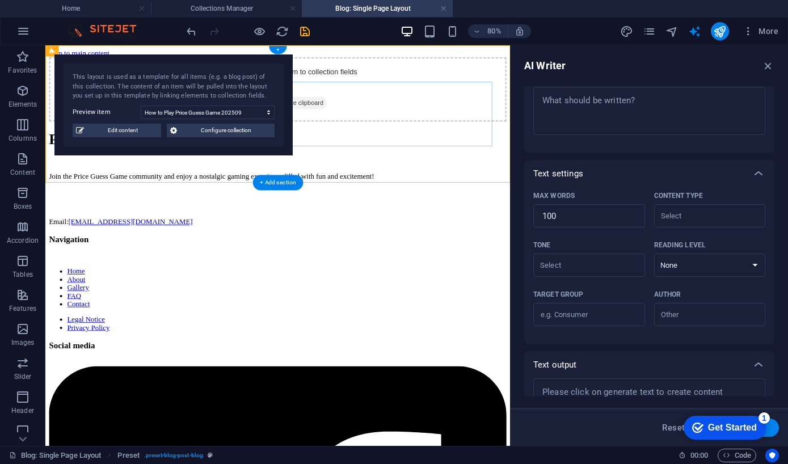
type input "how-to-play-price-guess-game-202509"
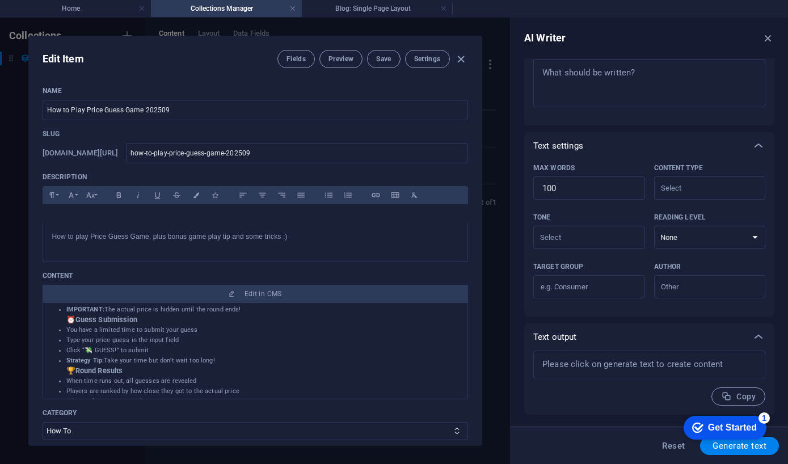
type input "[DATE]"
type textarea "Join the Price Guess Game! Compete to guess Amazon prices accurately. Tips, tri…"
type input "Price Guess Game, how to play Price Guess Game, multiplayer guessing game, pric…"
type textarea "howto, price guess game, how to play, guess the price game, rules, tips, tricks"
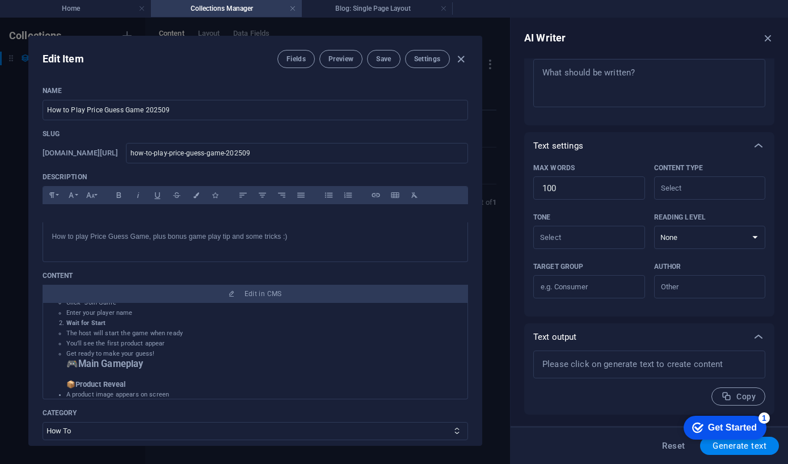
click at [457, 60] on icon "button" at bounding box center [460, 59] width 13 height 13
type input "[DATE]"
type input "how-to-play-price-guess-game-202509"
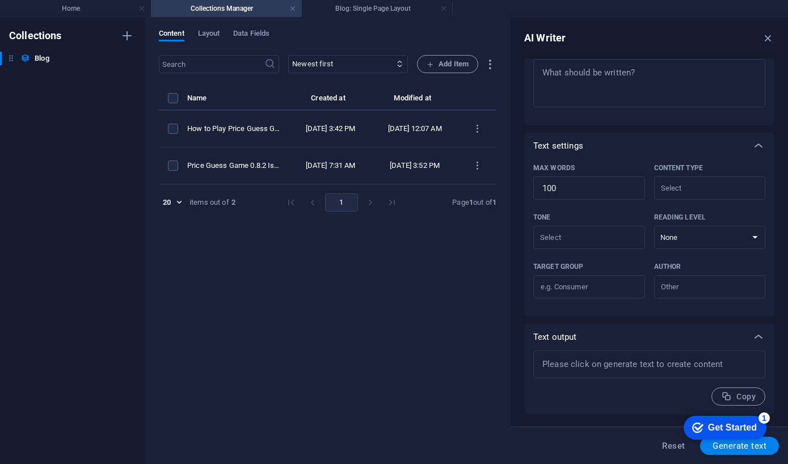
click at [476, 125] on icon "items list" at bounding box center [477, 129] width 11 height 11
click at [268, 122] on div at bounding box center [394, 232] width 788 height 464
click at [199, 131] on div "How to Play Price Guess Game 202509" at bounding box center [233, 129] width 93 height 10
select select "How To"
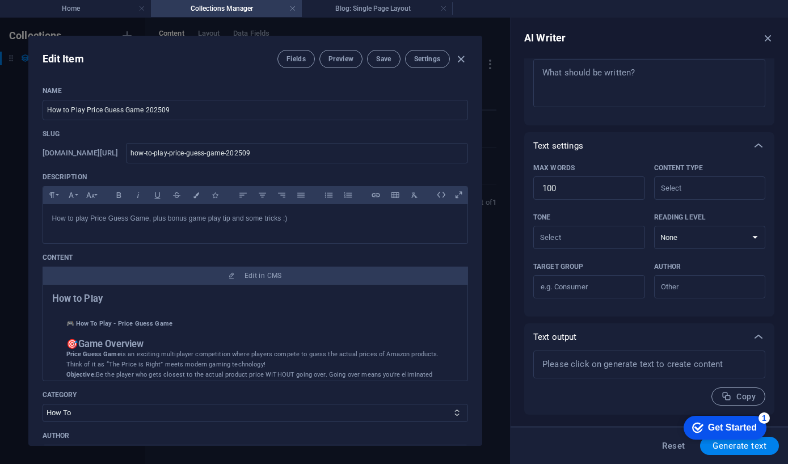
click at [128, 269] on button "Edit in CMS" at bounding box center [255, 276] width 425 height 18
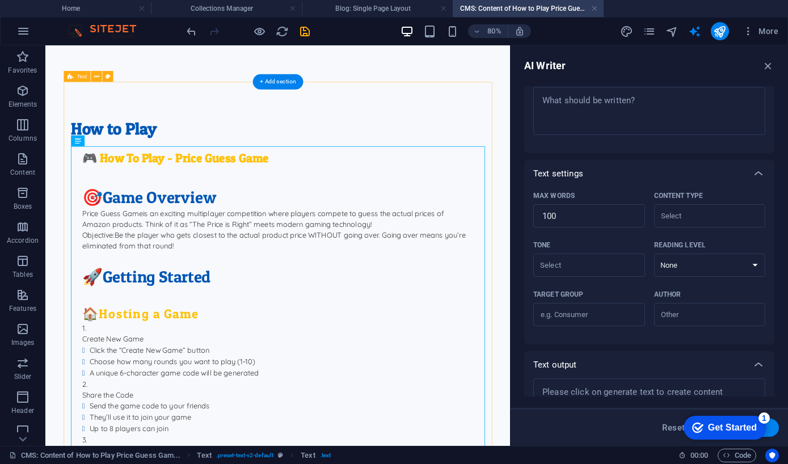
click at [153, 141] on div "How to Play" at bounding box center [335, 149] width 517 height 27
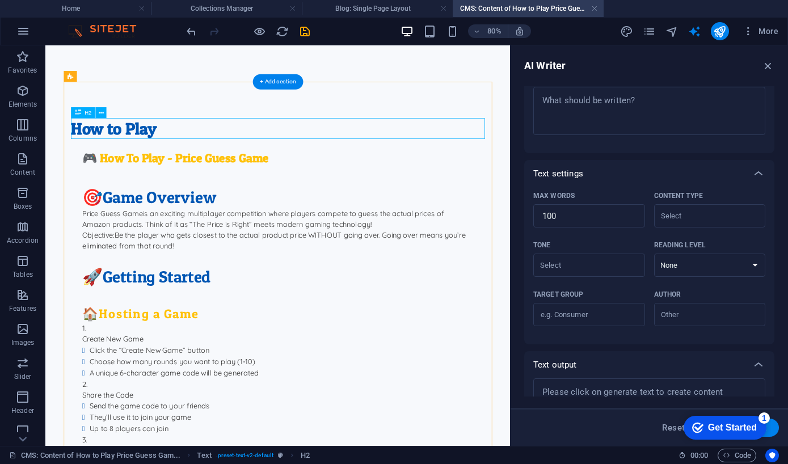
click at [98, 112] on icon at bounding box center [100, 113] width 5 height 10
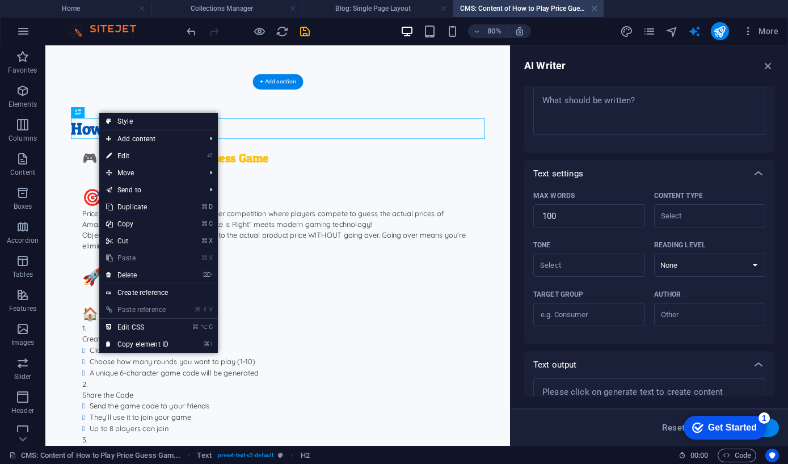
click at [111, 242] on icon at bounding box center [109, 241] width 6 height 17
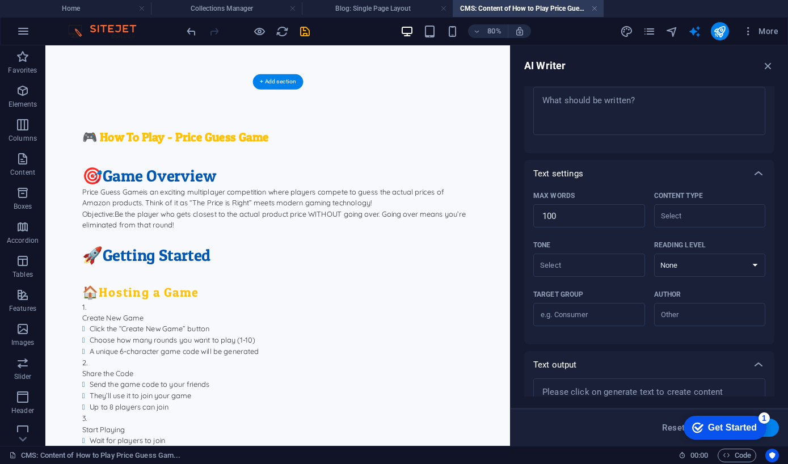
click at [271, 79] on div "+ Add section" at bounding box center [277, 81] width 50 height 15
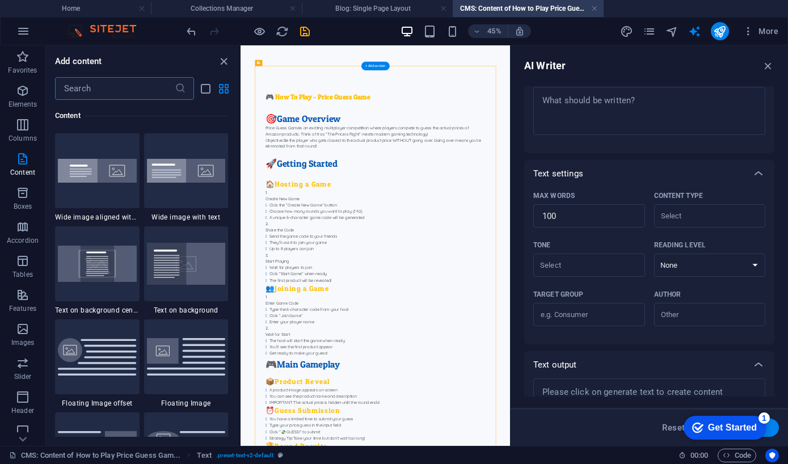
scroll to position [2268, 0]
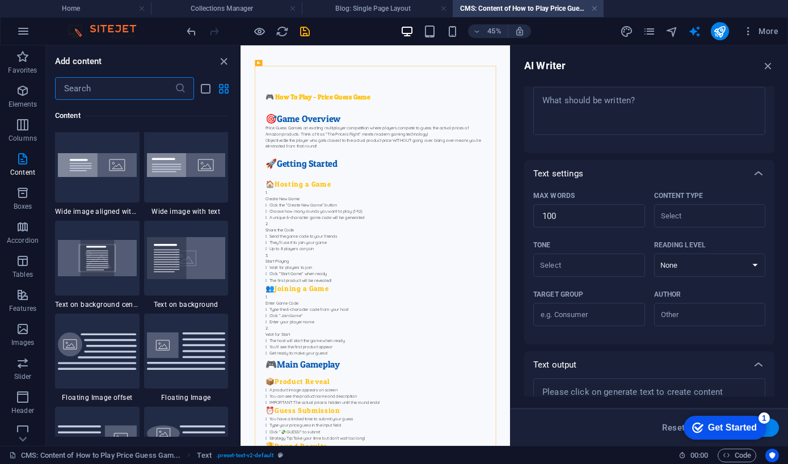
click at [83, 175] on img at bounding box center [97, 165] width 79 height 24
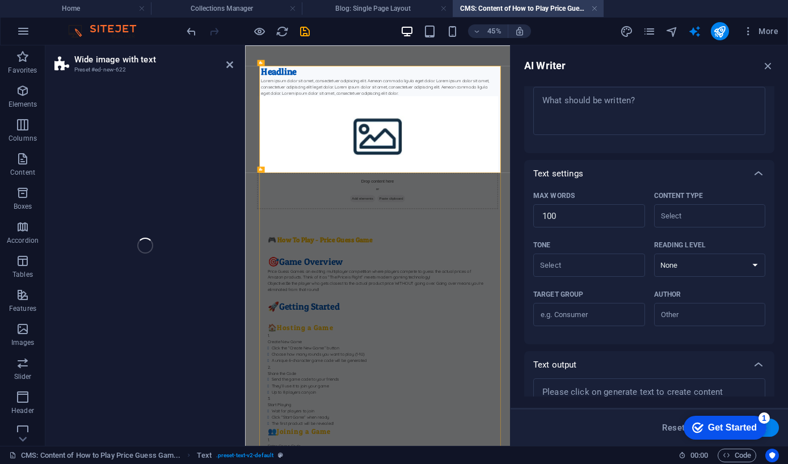
select select "%"
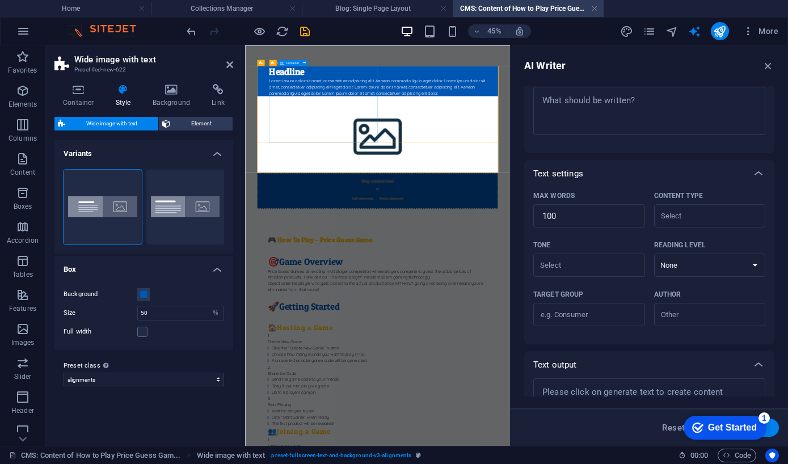
click at [306, 101] on div "Headline Lorem ipsum dolor sit amet, consectetuer adipiscing elit. Aenean commo…" at bounding box center [552, 124] width 509 height 67
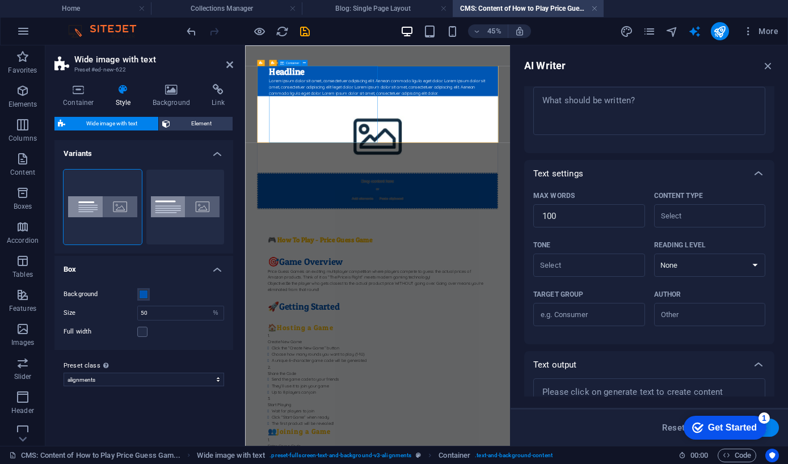
click at [190, 26] on icon "undo" at bounding box center [191, 31] width 13 height 13
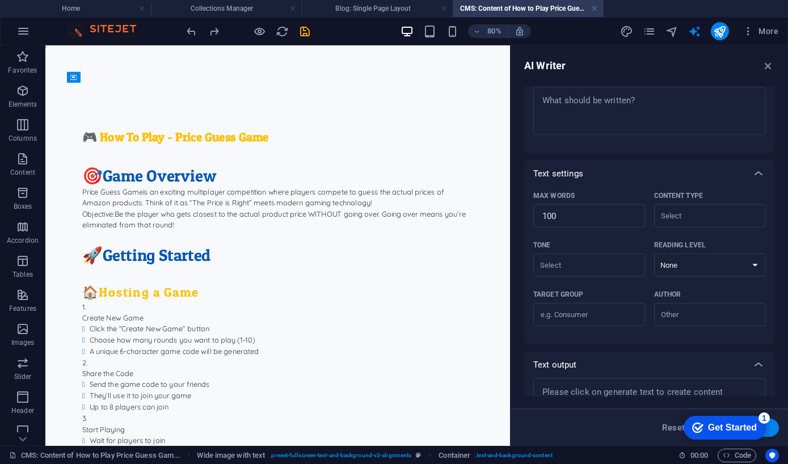
scroll to position [0, 0]
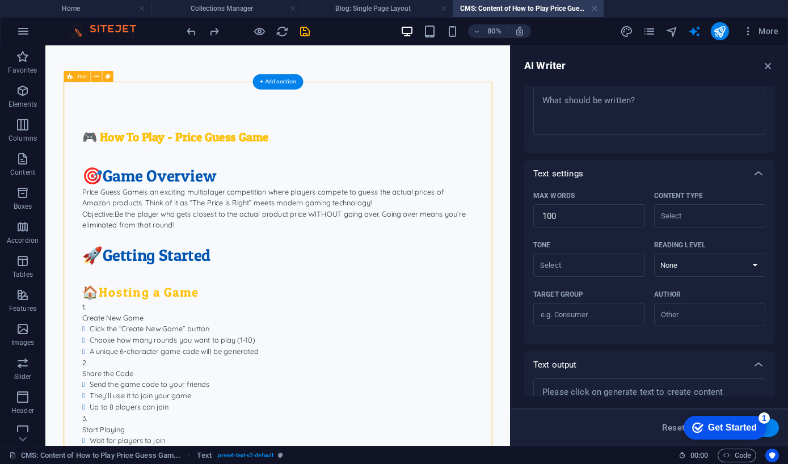
click at [273, 82] on div "+ Add section" at bounding box center [277, 81] width 50 height 15
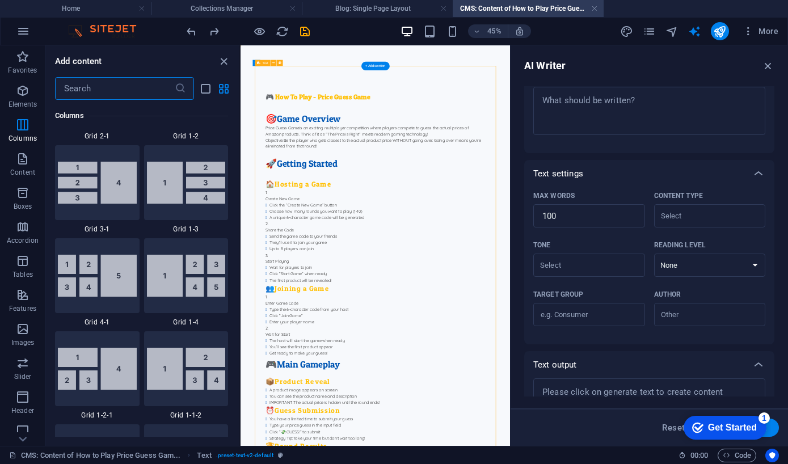
click at [19, 167] on span "Content" at bounding box center [22, 165] width 45 height 27
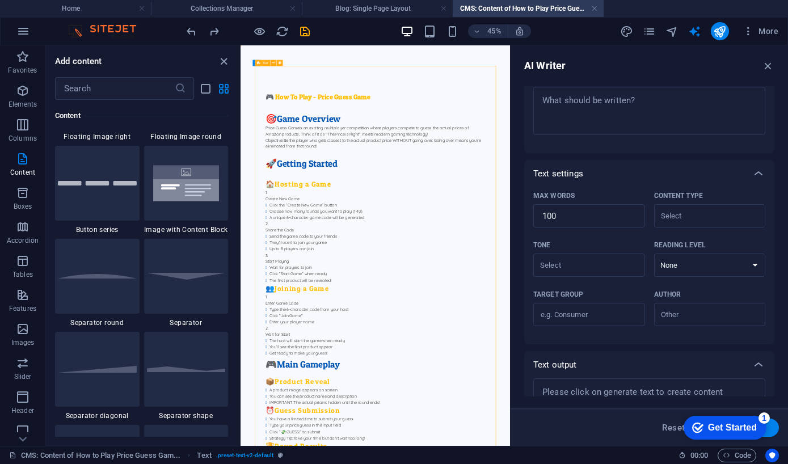
scroll to position [2631, 0]
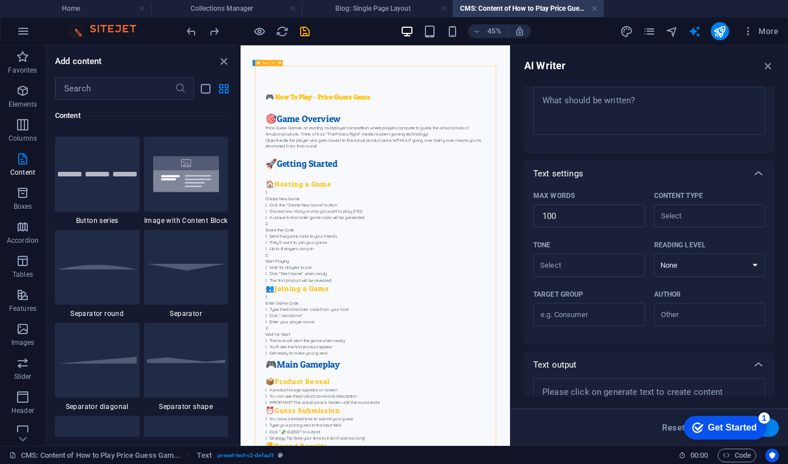
click at [178, 200] on img at bounding box center [186, 174] width 79 height 52
click at [241, 213] on div "Drag here to replace the existing content. Press “Ctrl” if you want to create a…" at bounding box center [375, 245] width 269 height 400
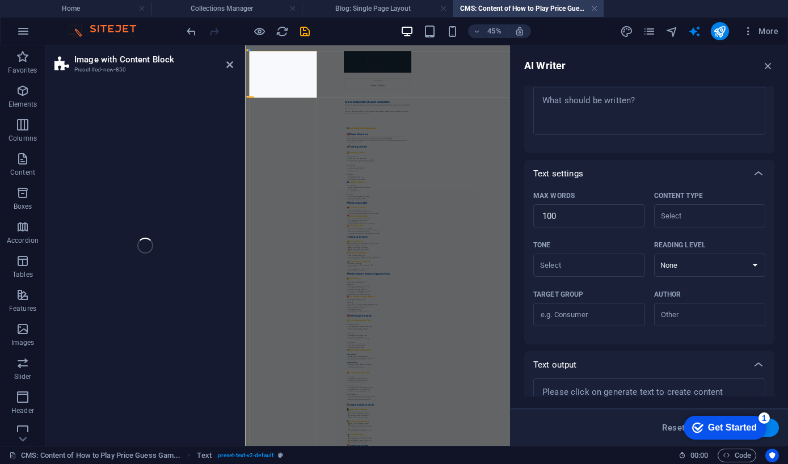
select select "rem"
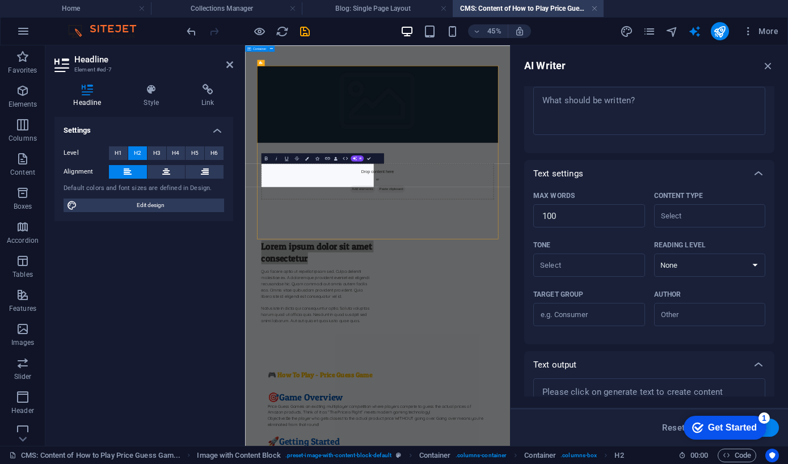
click at [307, 22] on div at bounding box center [247, 31] width 127 height 18
click at [306, 34] on icon "save" at bounding box center [304, 31] width 13 height 13
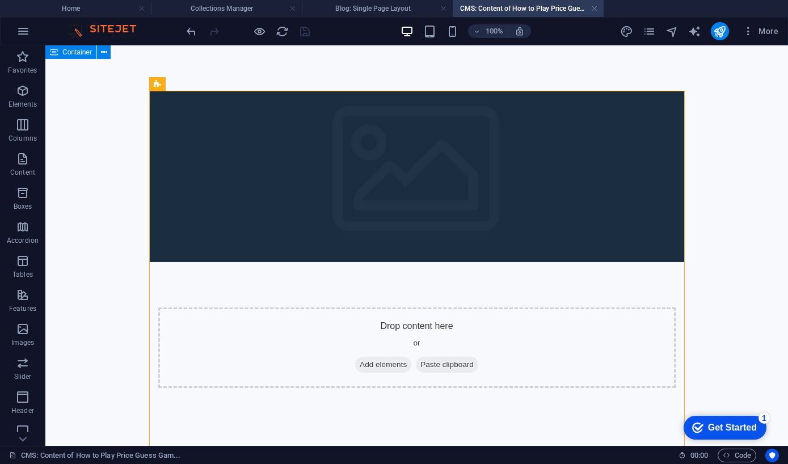
click at [569, 8] on link at bounding box center [594, 8] width 7 height 11
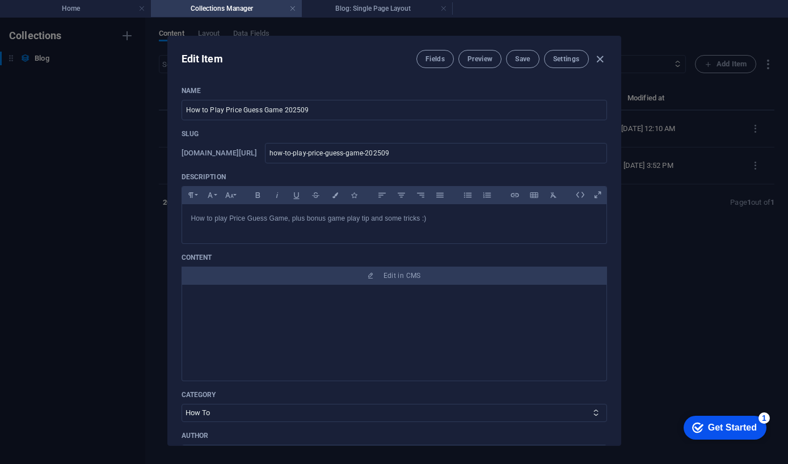
click at [399, 9] on h4 "Blog: Single Page Layout" at bounding box center [377, 8] width 151 height 12
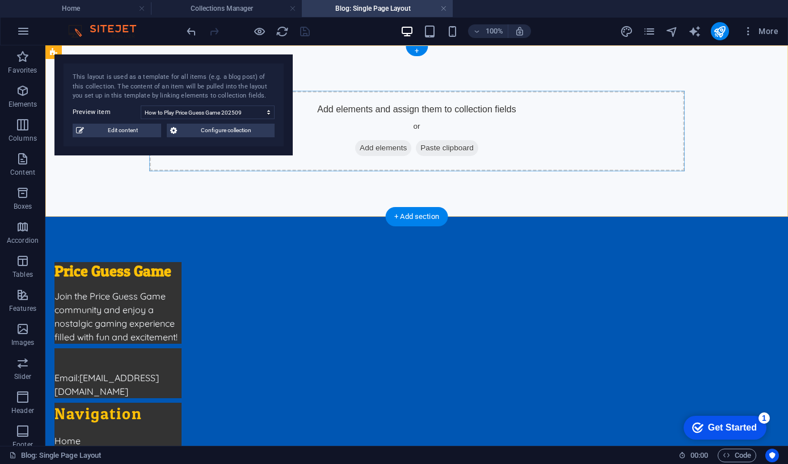
click at [436, 8] on h4 "Blog: Single Page Layout" at bounding box center [377, 8] width 151 height 12
click at [442, 1] on li "Blog: Single Page Layout" at bounding box center [377, 8] width 151 height 17
click at [442, 10] on link at bounding box center [443, 8] width 7 height 11
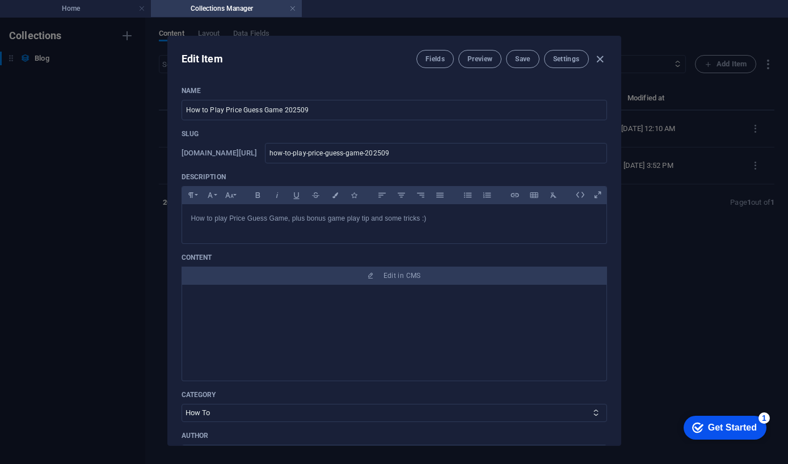
click at [479, 54] on button "Preview" at bounding box center [479, 59] width 43 height 18
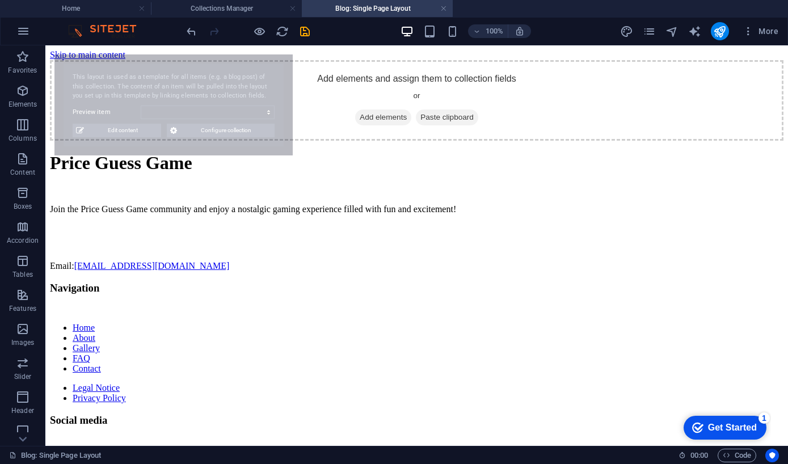
scroll to position [0, 0]
select select "68b748955eaec1b3be06e294"
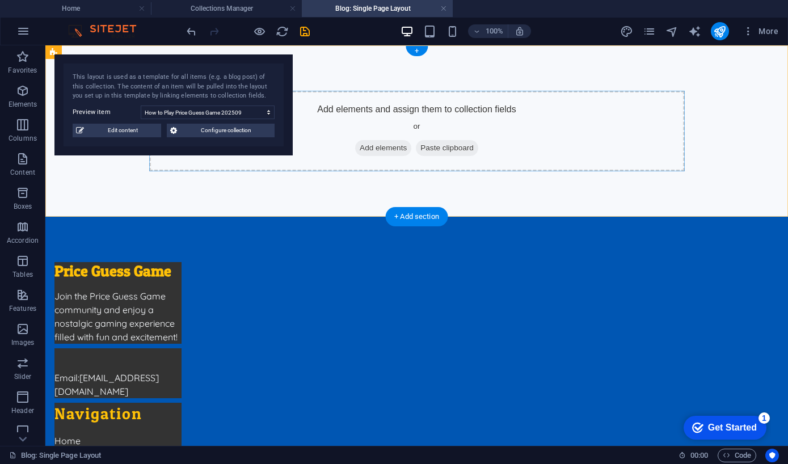
click at [370, 142] on span "Add elements" at bounding box center [383, 148] width 56 height 16
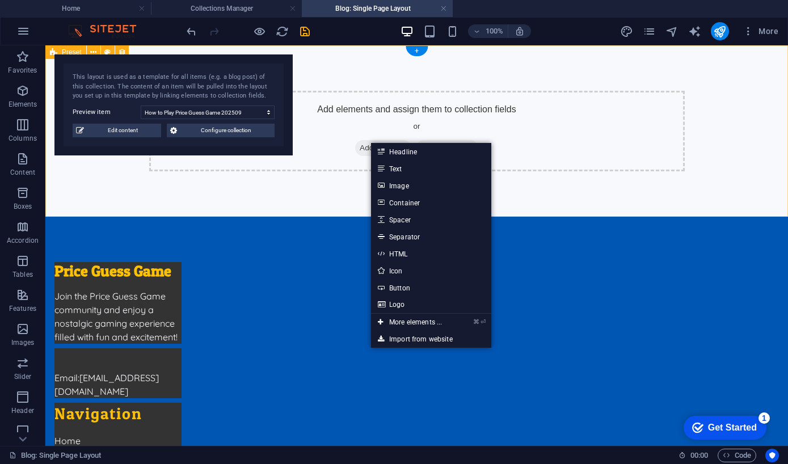
click at [346, 82] on div "Add elements and assign them to collection fields or Add elements Paste clipboa…" at bounding box center [416, 130] width 742 height 171
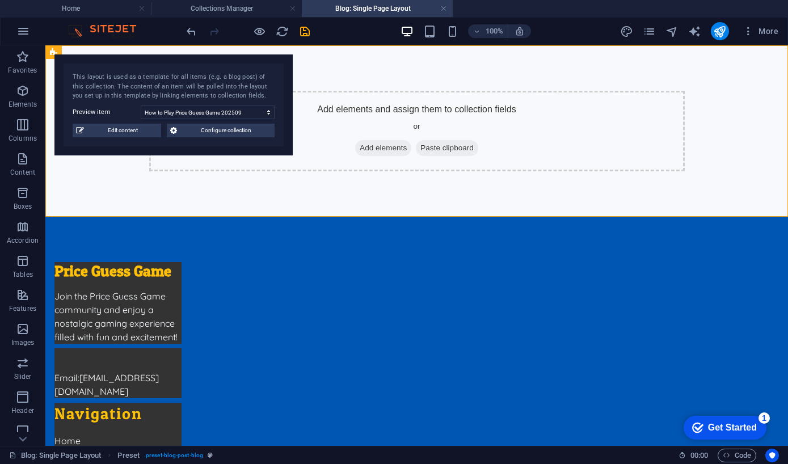
click at [247, 3] on h4 "Collections Manager" at bounding box center [226, 8] width 151 height 12
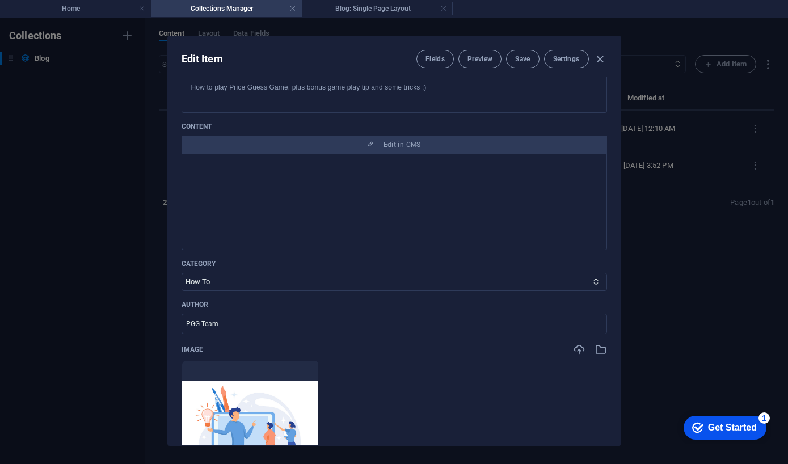
scroll to position [134, 0]
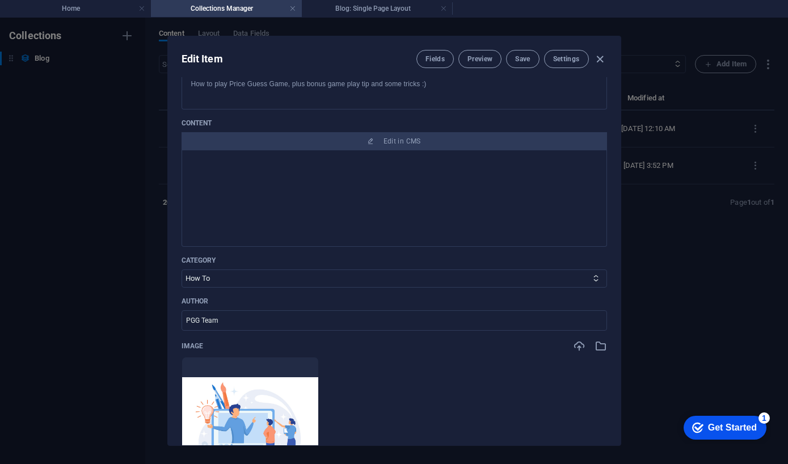
click at [298, 180] on div at bounding box center [394, 244] width 406 height 170
click at [569, 56] on icon "button" at bounding box center [599, 59] width 13 height 13
type input "[DATE]"
type input "how-to-play-price-guess-game-202509"
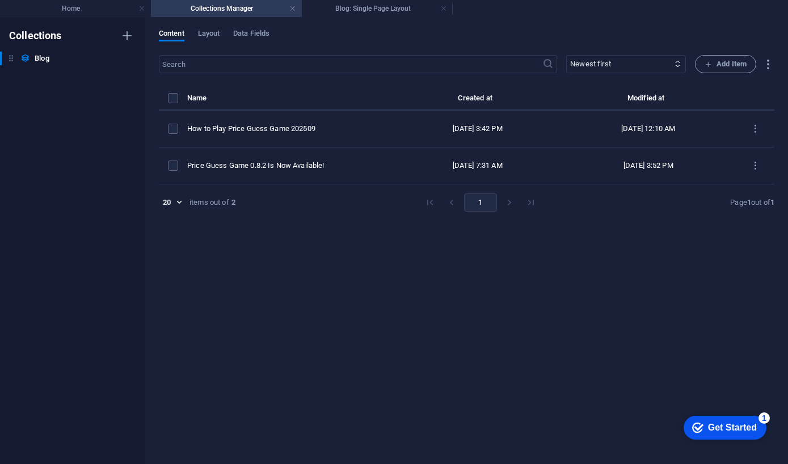
click at [212, 131] on div "How to Play Price Guess Game 202509" at bounding box center [286, 129] width 199 height 10
select select "How To"
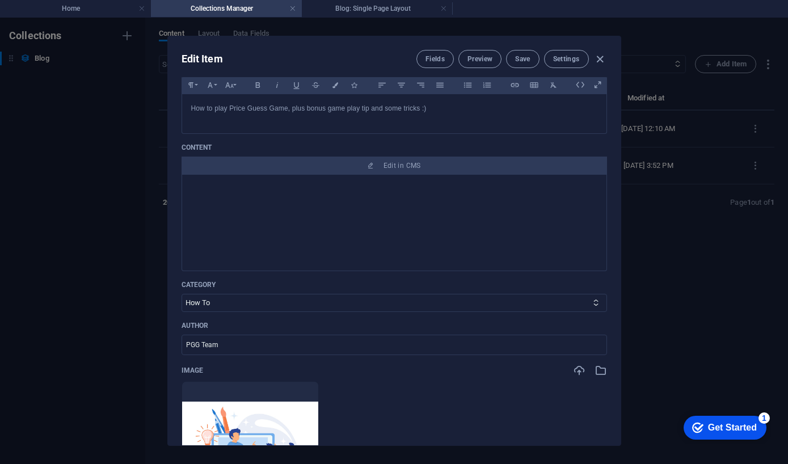
scroll to position [115, 0]
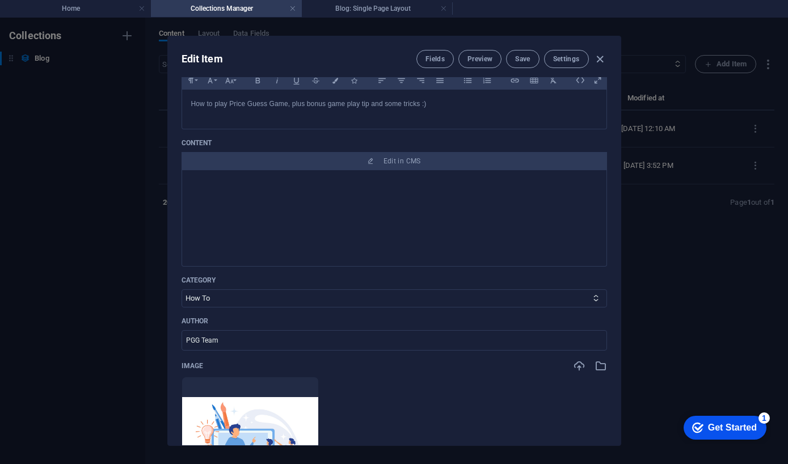
click at [227, 165] on span "Edit in CMS" at bounding box center [394, 161] width 416 height 9
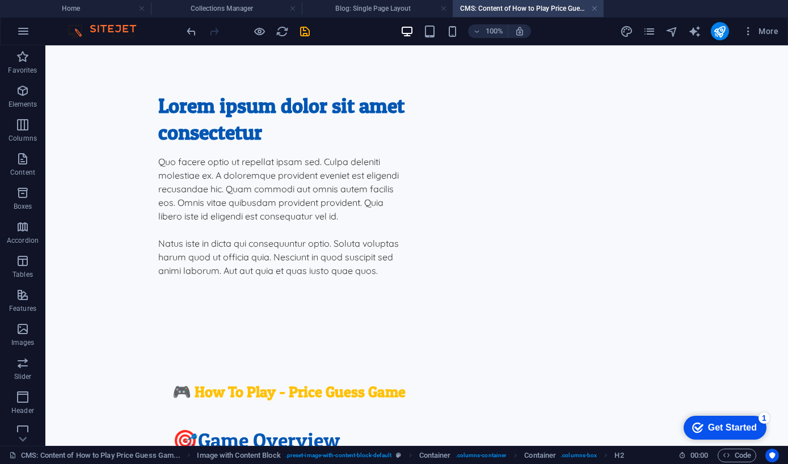
scroll to position [389, 0]
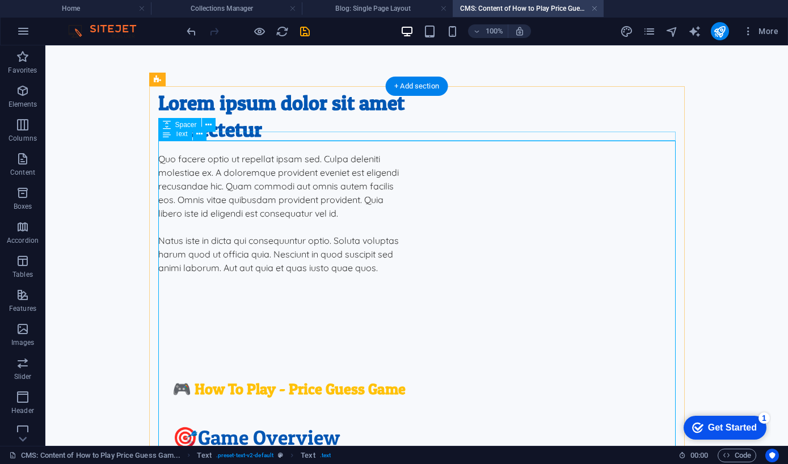
click at [197, 139] on icon at bounding box center [199, 134] width 6 height 12
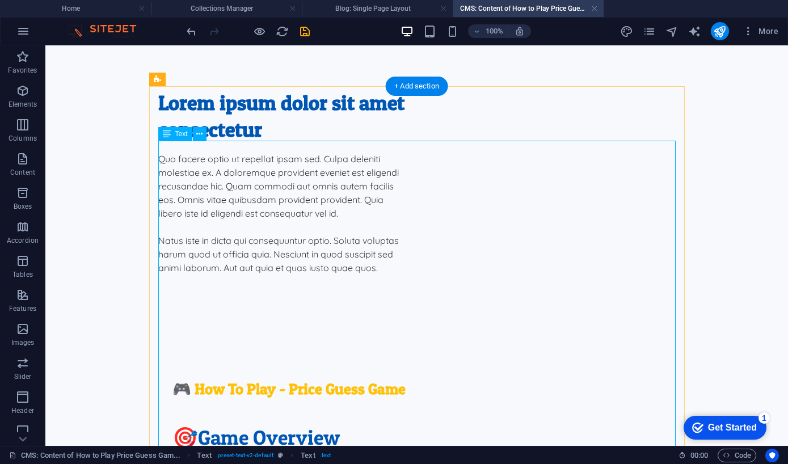
click at [195, 129] on button at bounding box center [200, 134] width 14 height 14
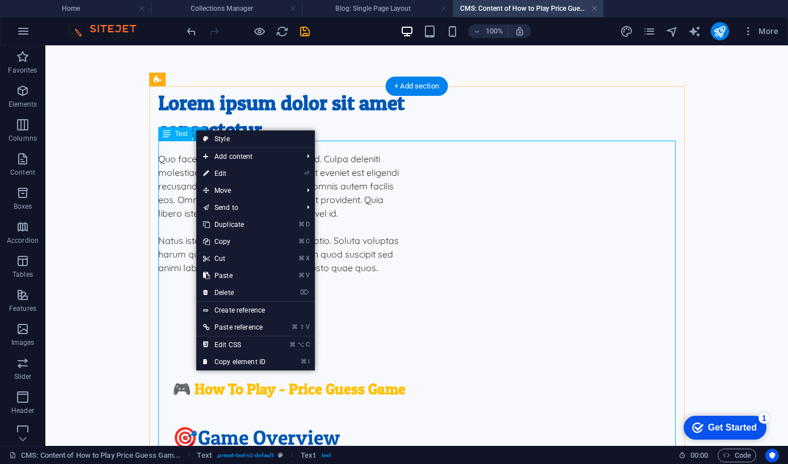
click at [212, 260] on link "⌘ X Cut" at bounding box center [234, 258] width 76 height 17
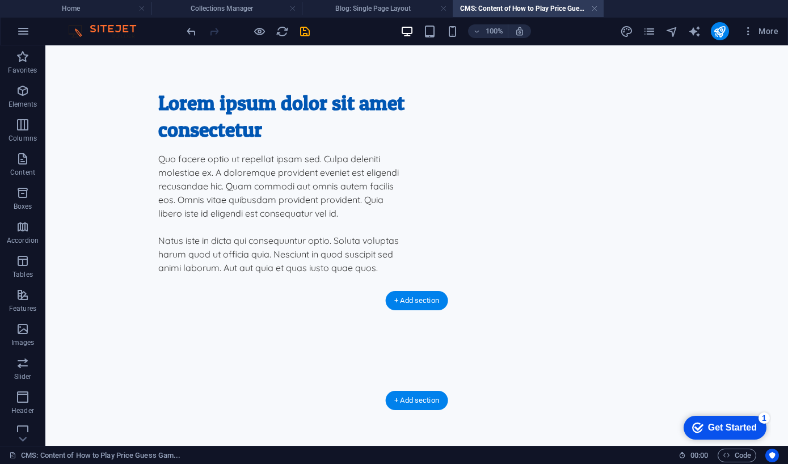
scroll to position [175, 0]
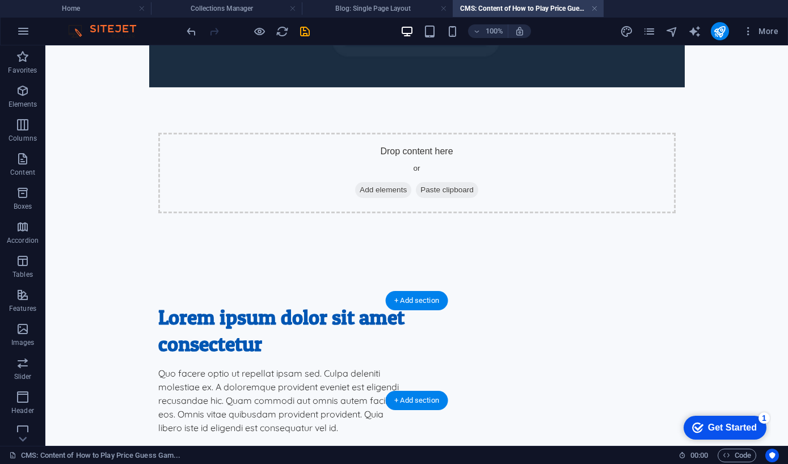
click at [306, 28] on icon "save" at bounding box center [304, 31] width 13 height 13
click at [367, 0] on li "Blog: Single Page Layout" at bounding box center [377, 8] width 151 height 17
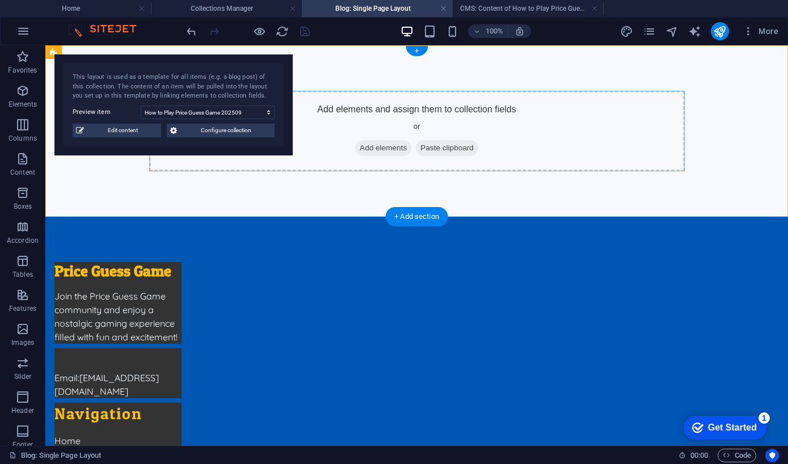
click at [365, 146] on span "Add elements" at bounding box center [383, 148] width 56 height 16
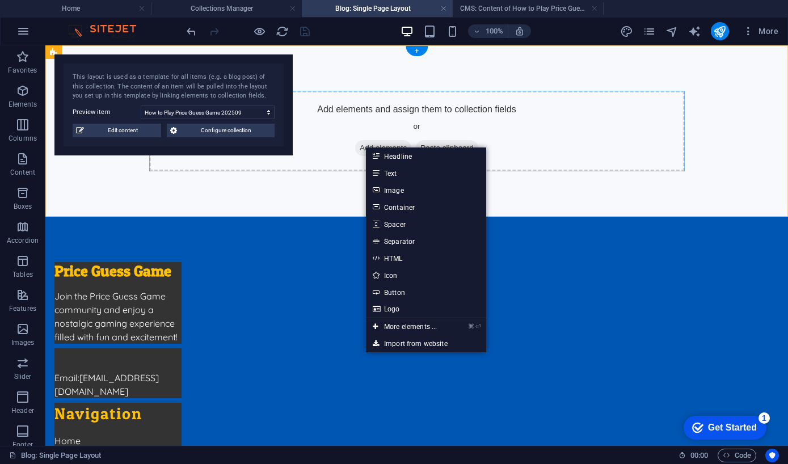
click at [347, 109] on div "Add elements and assign them to collection fields or Add elements Paste clipboa…" at bounding box center [416, 131] width 535 height 81
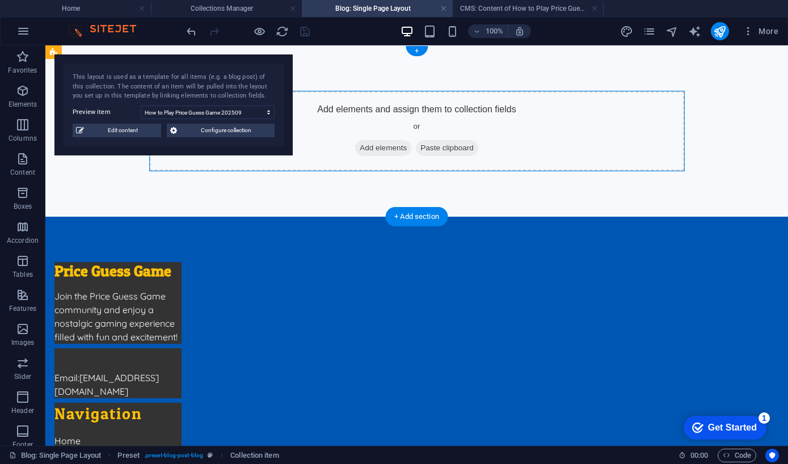
click at [446, 147] on span "Paste clipboard" at bounding box center [447, 148] width 62 height 16
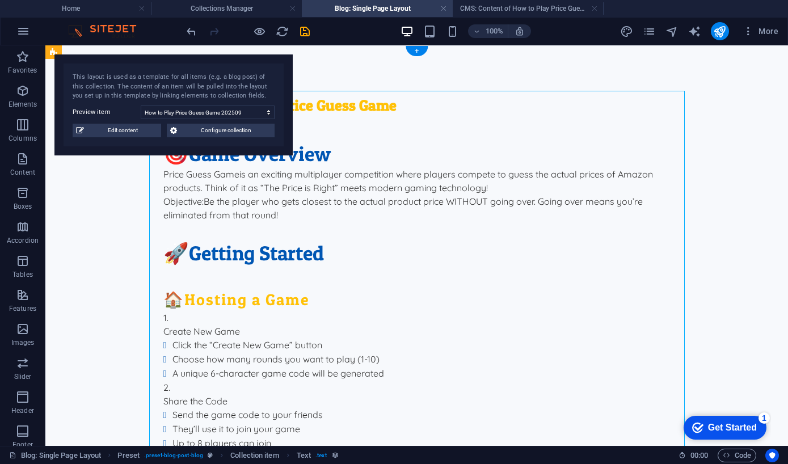
click at [308, 32] on icon "save" at bounding box center [304, 31] width 13 height 13
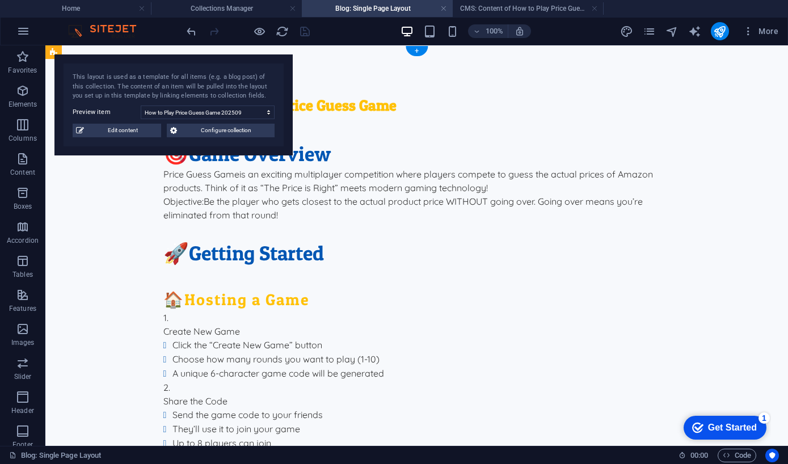
click at [246, 5] on h4 "Collections Manager" at bounding box center [226, 8] width 151 height 12
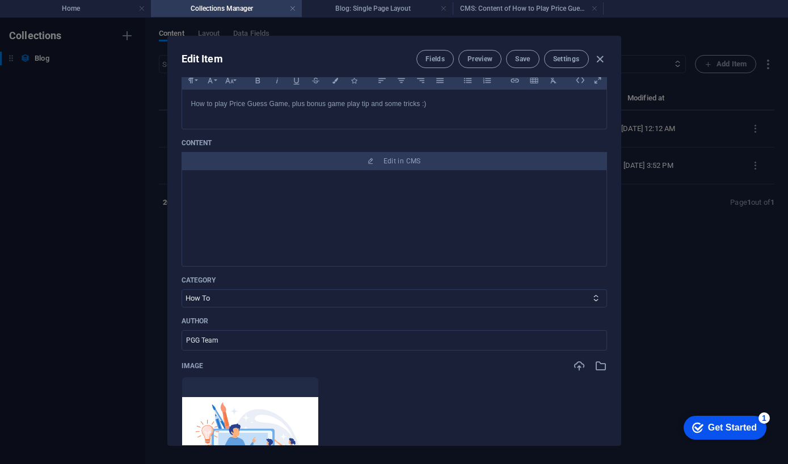
click at [70, 11] on h4 "Home" at bounding box center [75, 8] width 151 height 12
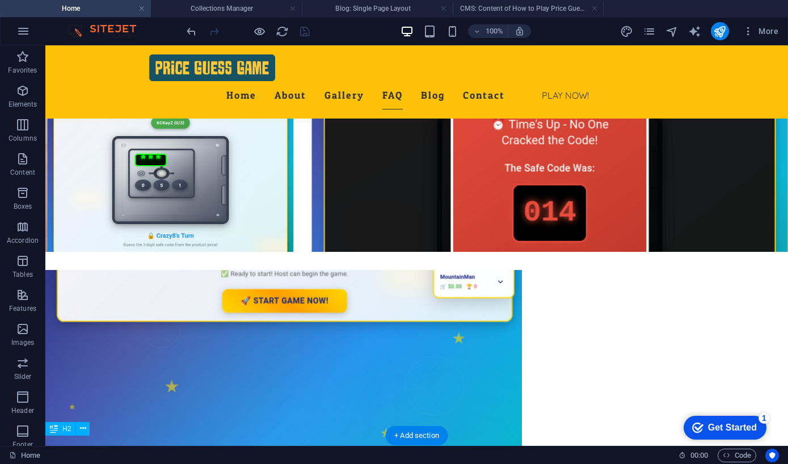
click at [209, 2] on h4 "Collections Manager" at bounding box center [226, 8] width 151 height 12
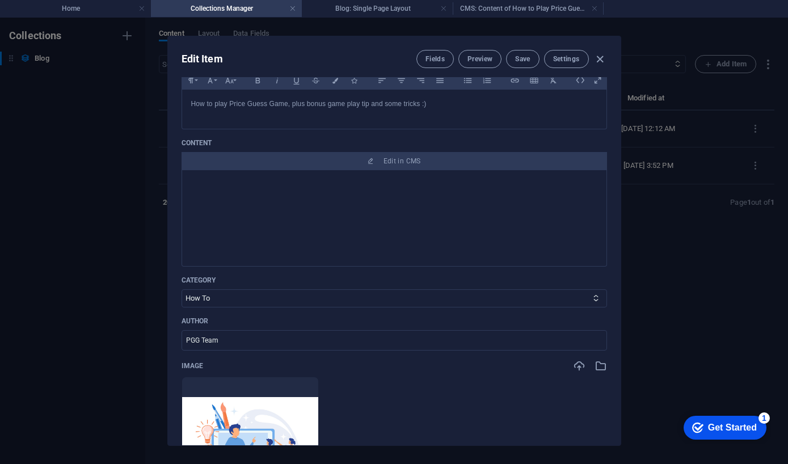
click at [475, 60] on span "Preview" at bounding box center [479, 58] width 25 height 9
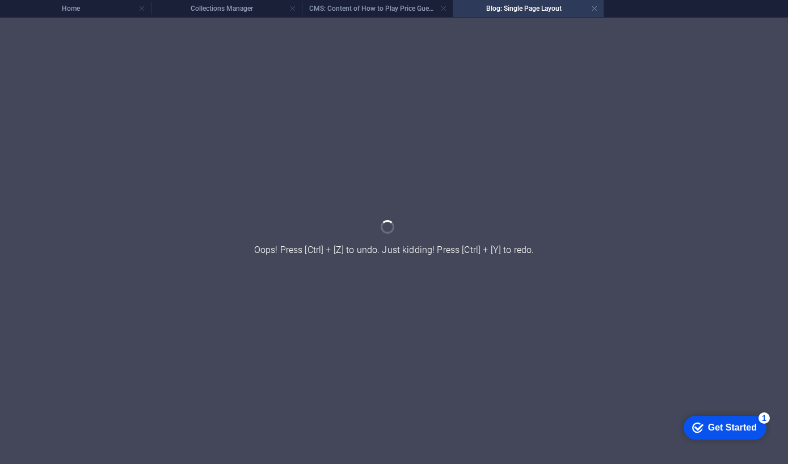
scroll to position [0, 0]
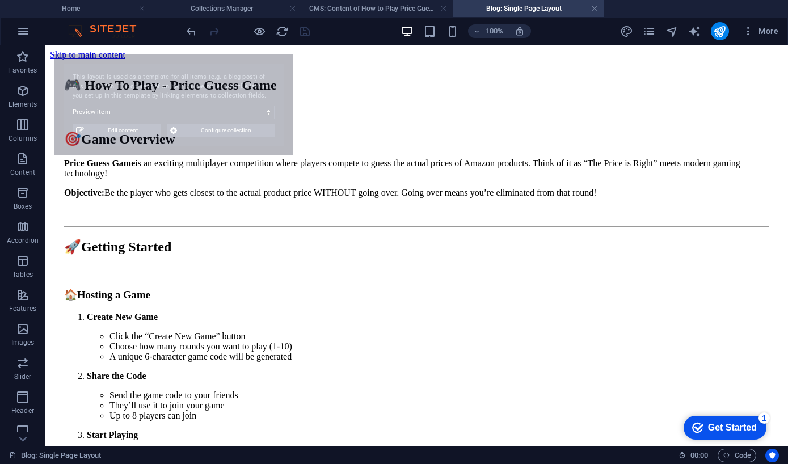
select select "68b748955eaec1b3be06e294"
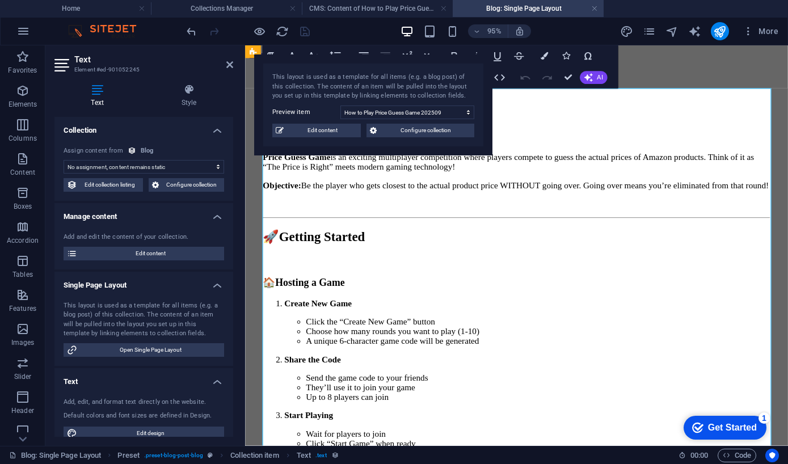
click at [317, 179] on p "Price Guess Game is an exciting multiplayer competition where players compete t…" at bounding box center [531, 168] width 534 height 20
click at [569, 147] on h2 "🎯 Game Overview" at bounding box center [531, 139] width 534 height 16
click at [569, 166] on p "Price Guess Game is an exciting multiplayer competition where players compete t…" at bounding box center [531, 168] width 534 height 20
click at [569, 171] on p "Price Guess Game is an exciting multiplayer competition where players compete t…" at bounding box center [531, 168] width 534 height 20
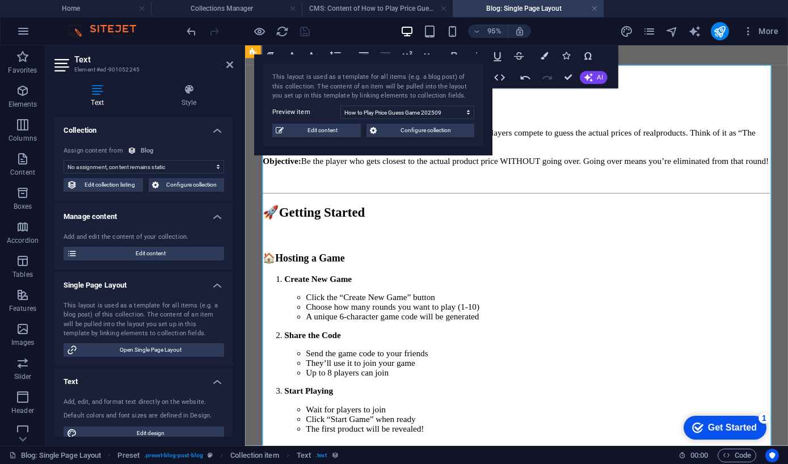
scroll to position [26, 0]
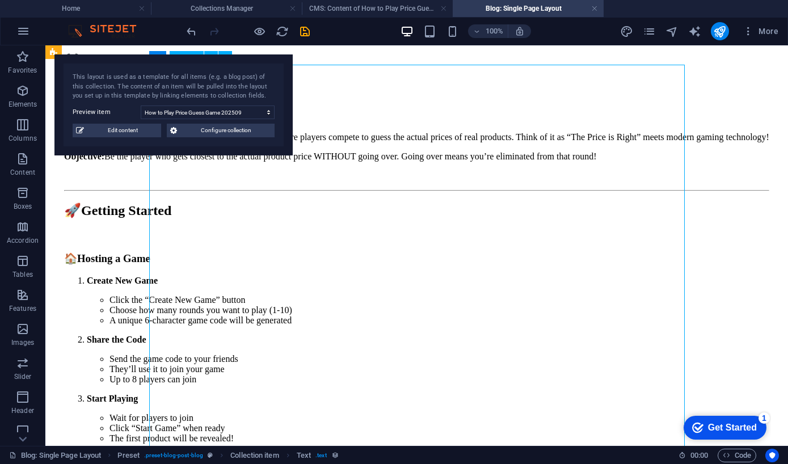
click at [302, 25] on icon "save" at bounding box center [304, 31] width 13 height 13
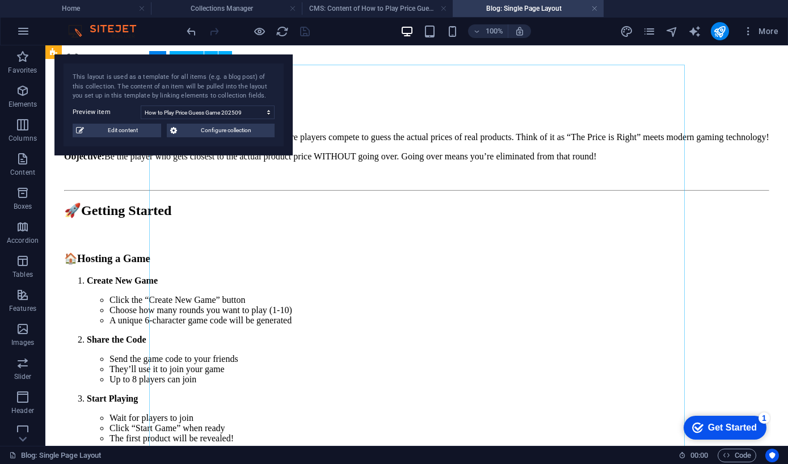
click at [209, 6] on h4 "Collections Manager" at bounding box center [226, 8] width 151 height 12
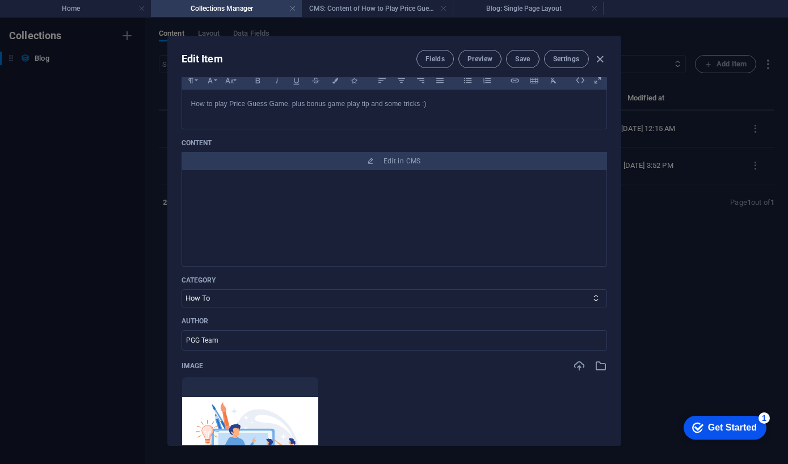
click at [89, 10] on h4 "Home" at bounding box center [75, 8] width 151 height 12
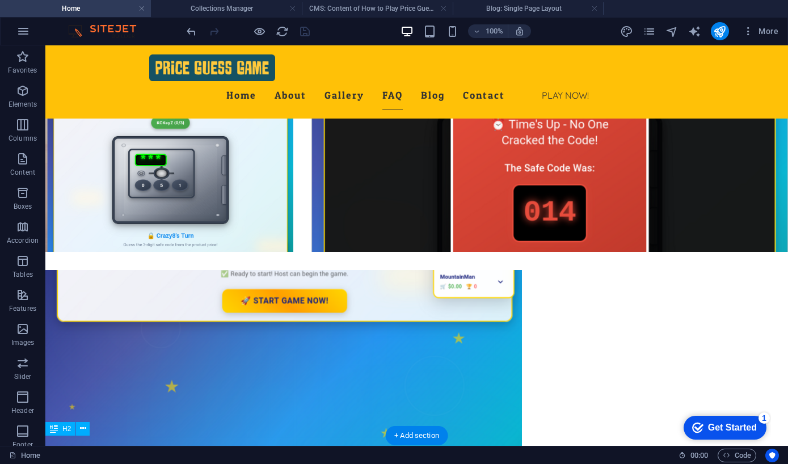
click at [569, 30] on button "publish" at bounding box center [720, 31] width 18 height 18
